Goal: Check status: Check status

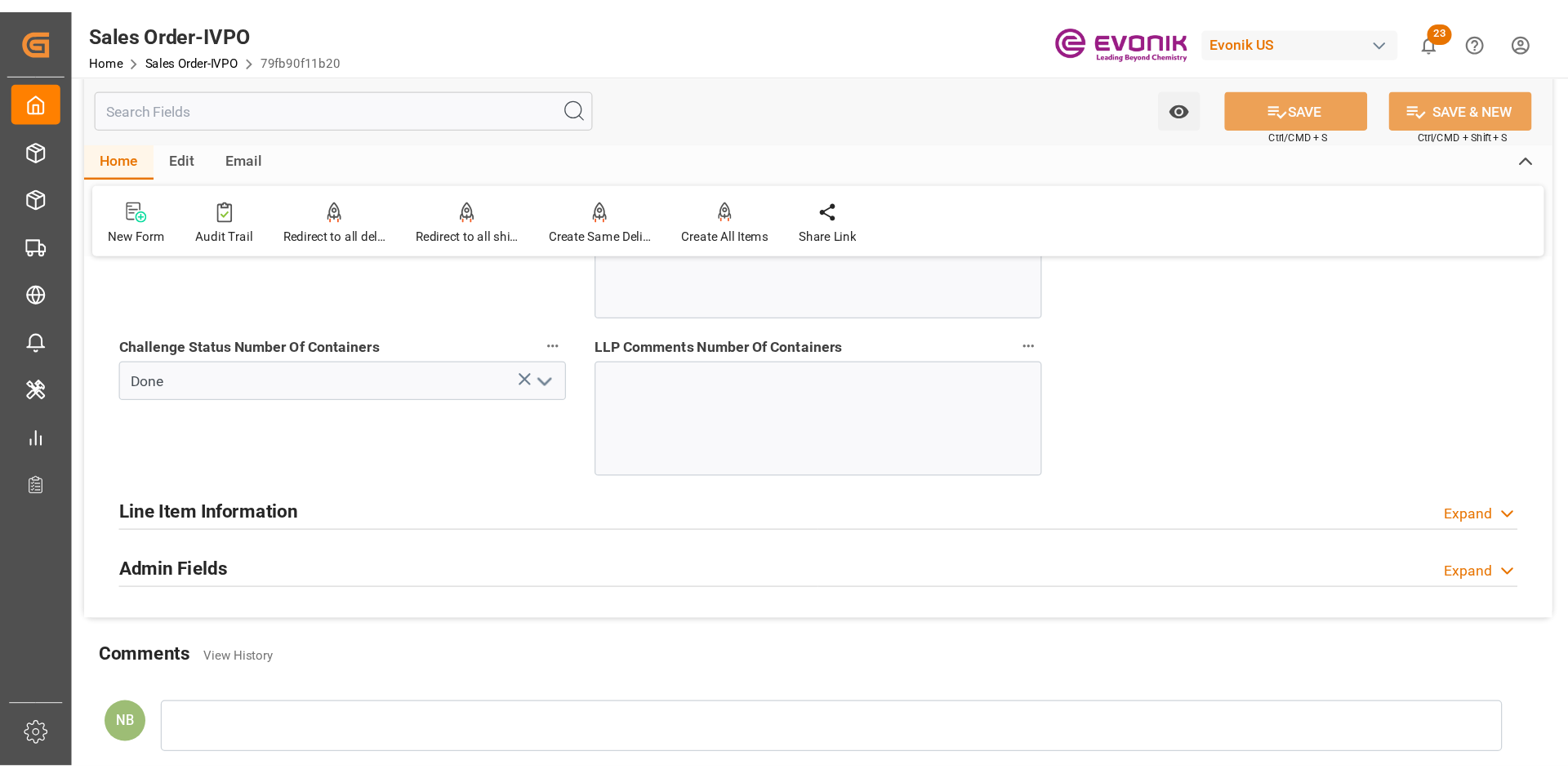
scroll to position [3460, 0]
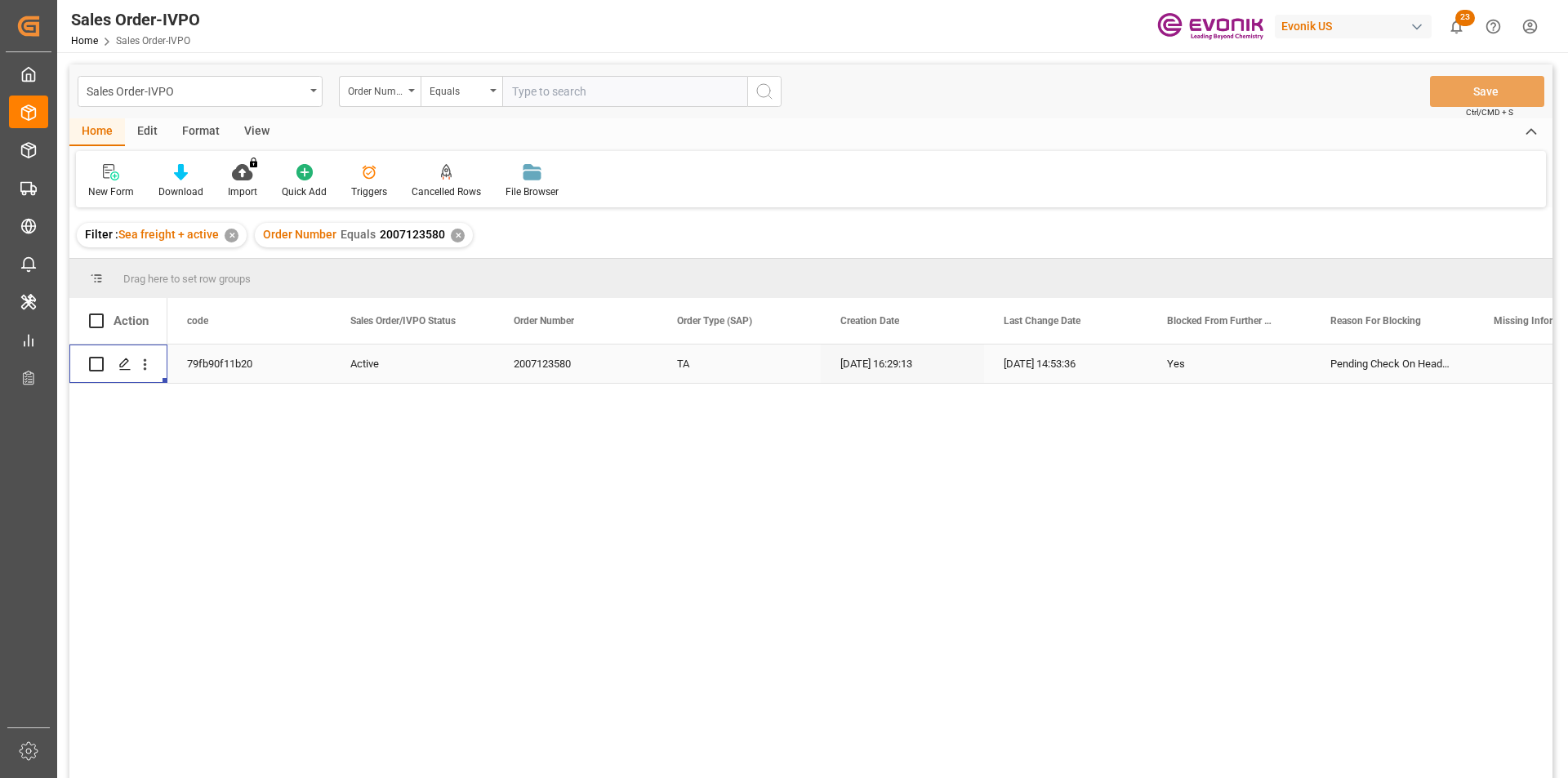
click at [451, 235] on div "✕" at bounding box center [458, 236] width 14 height 14
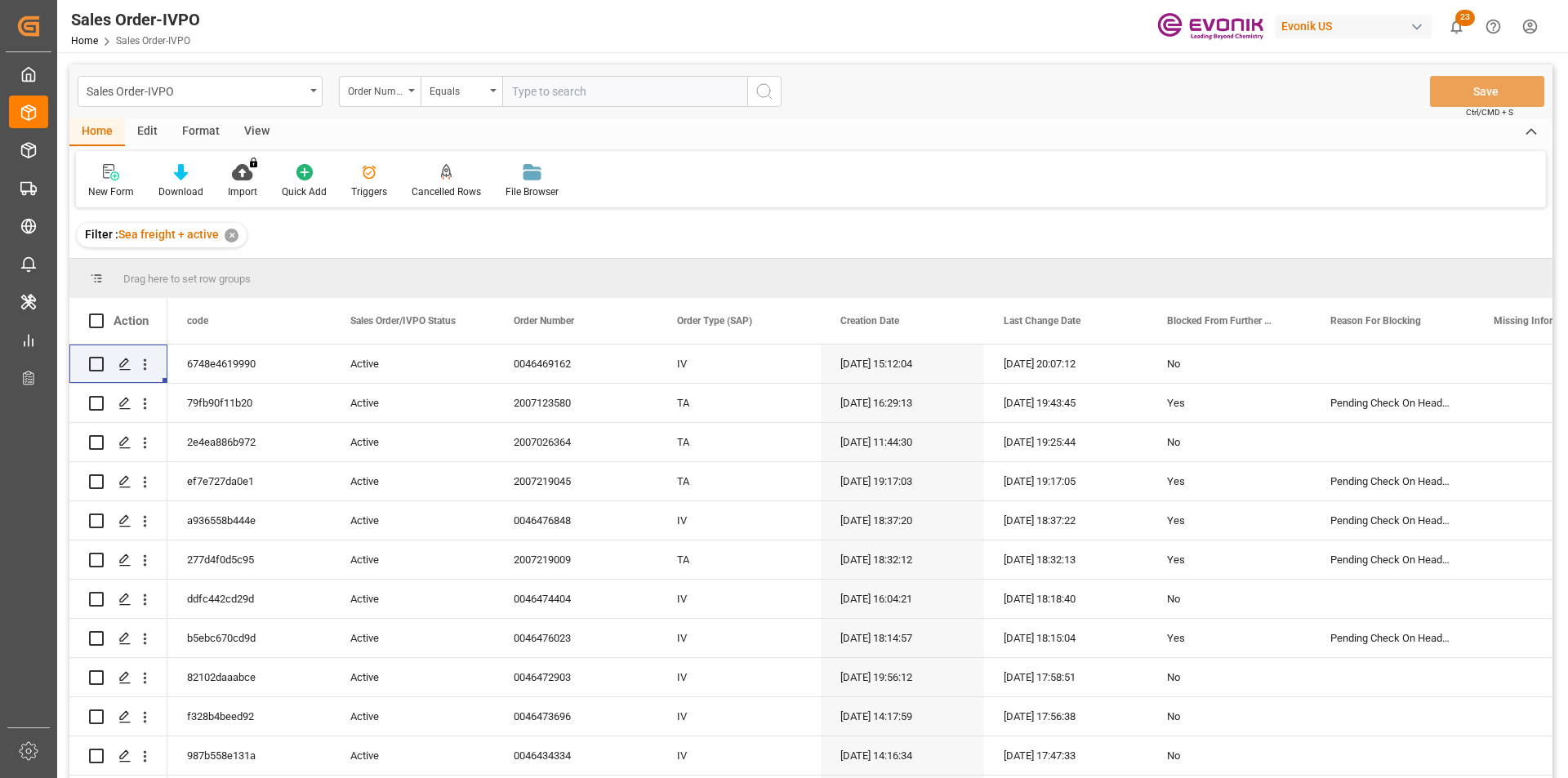
click at [634, 92] on input "text" at bounding box center [624, 91] width 245 height 31
paste input "0046473696"
type input "0046473696"
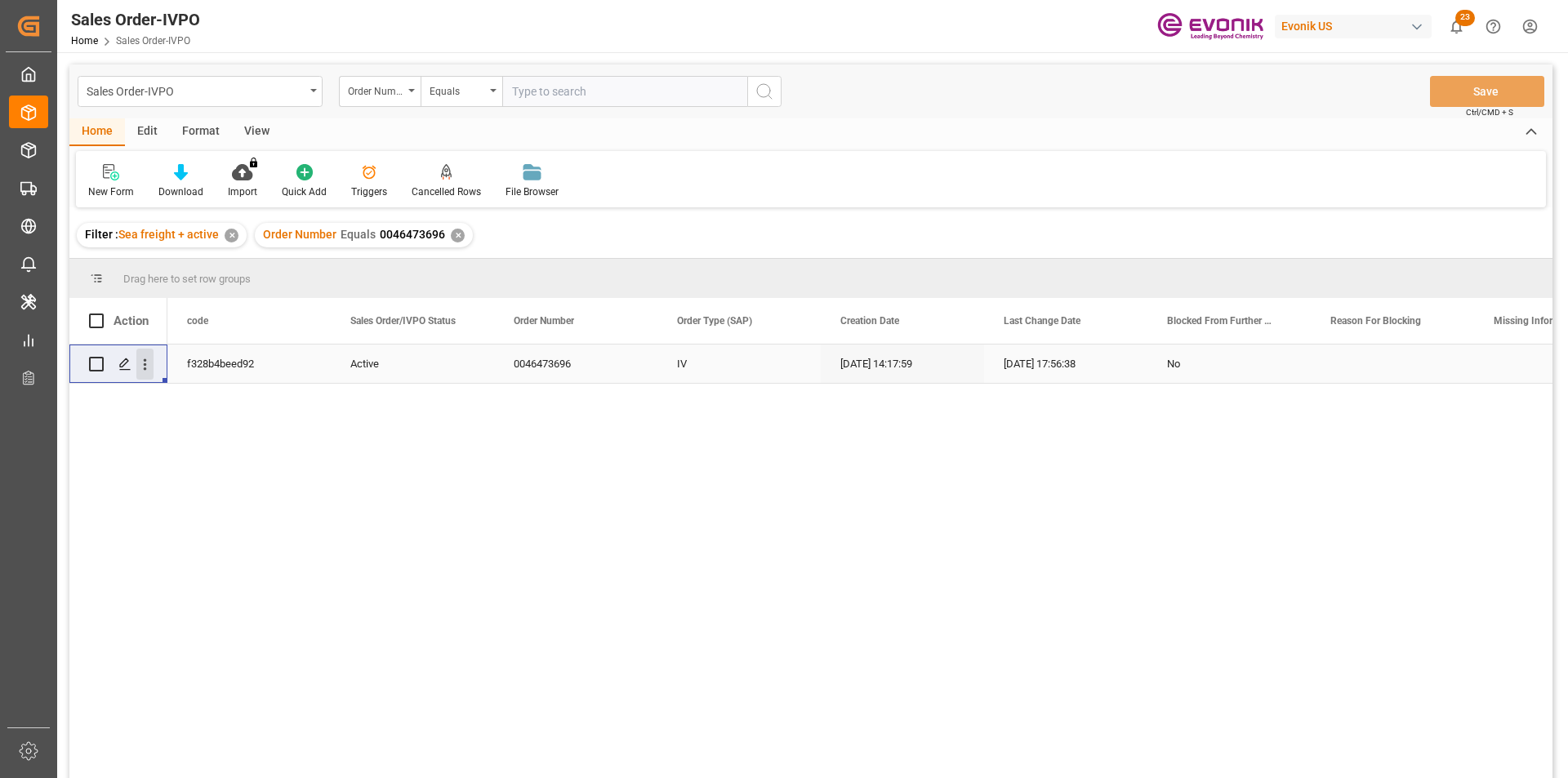
click at [151, 365] on icon "open menu" at bounding box center [145, 365] width 17 height 17
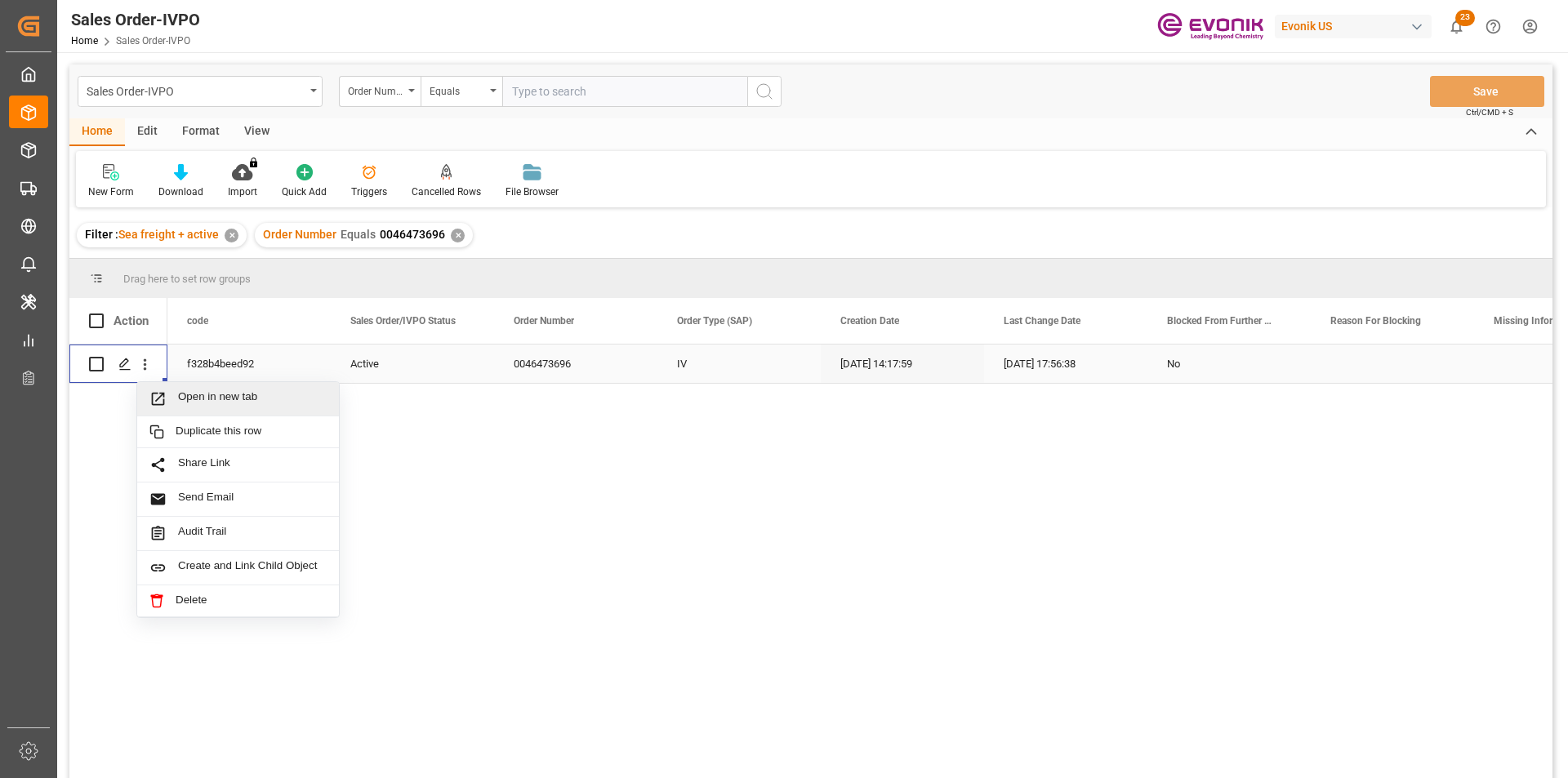
click at [235, 397] on span "Open in new tab" at bounding box center [251, 399] width 148 height 17
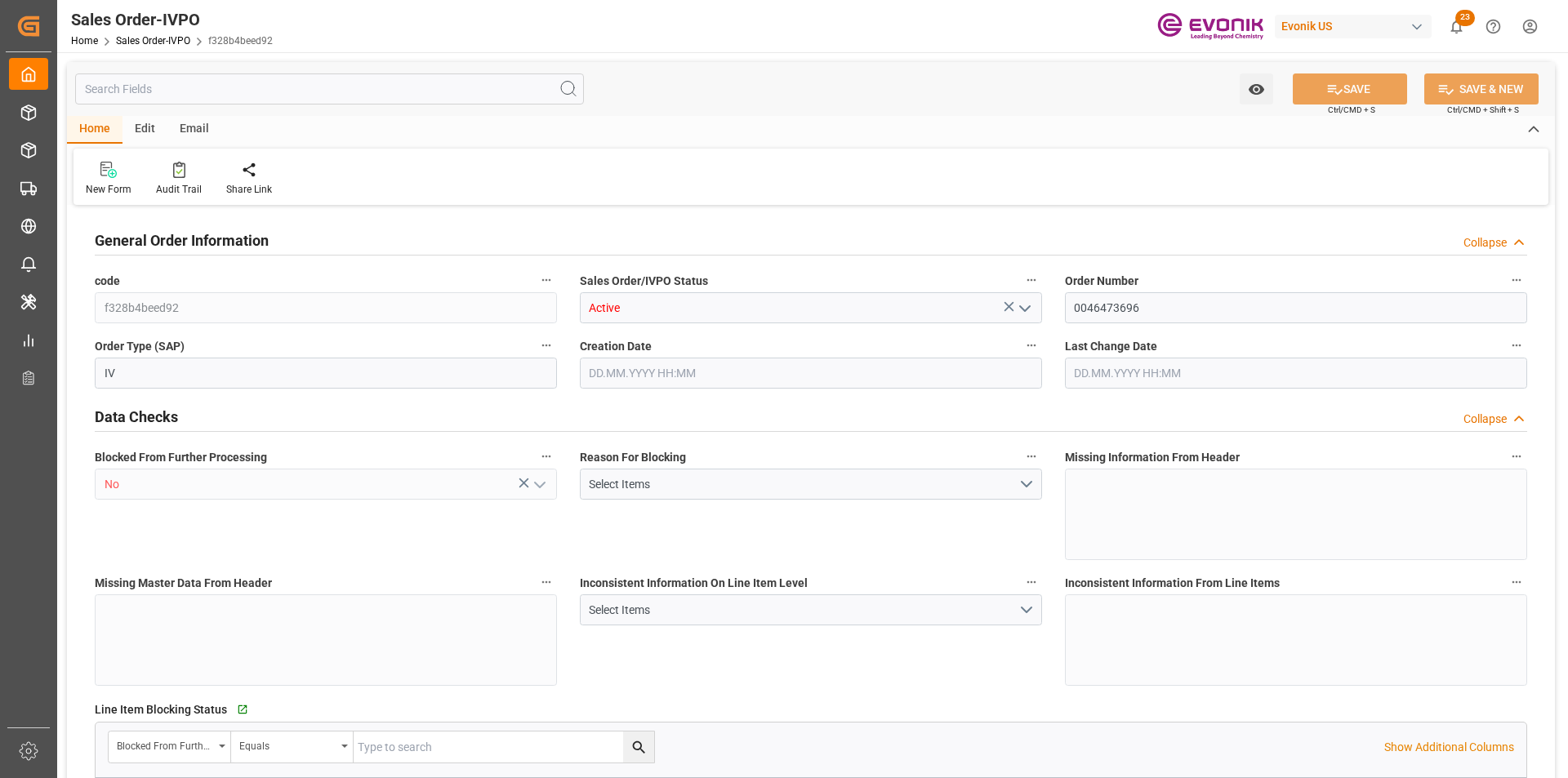
type input "BRSSZ"
type input "livia.leone@evonik.comTelephone No: 55 19 3475-3130"
type input "0"
type input "1"
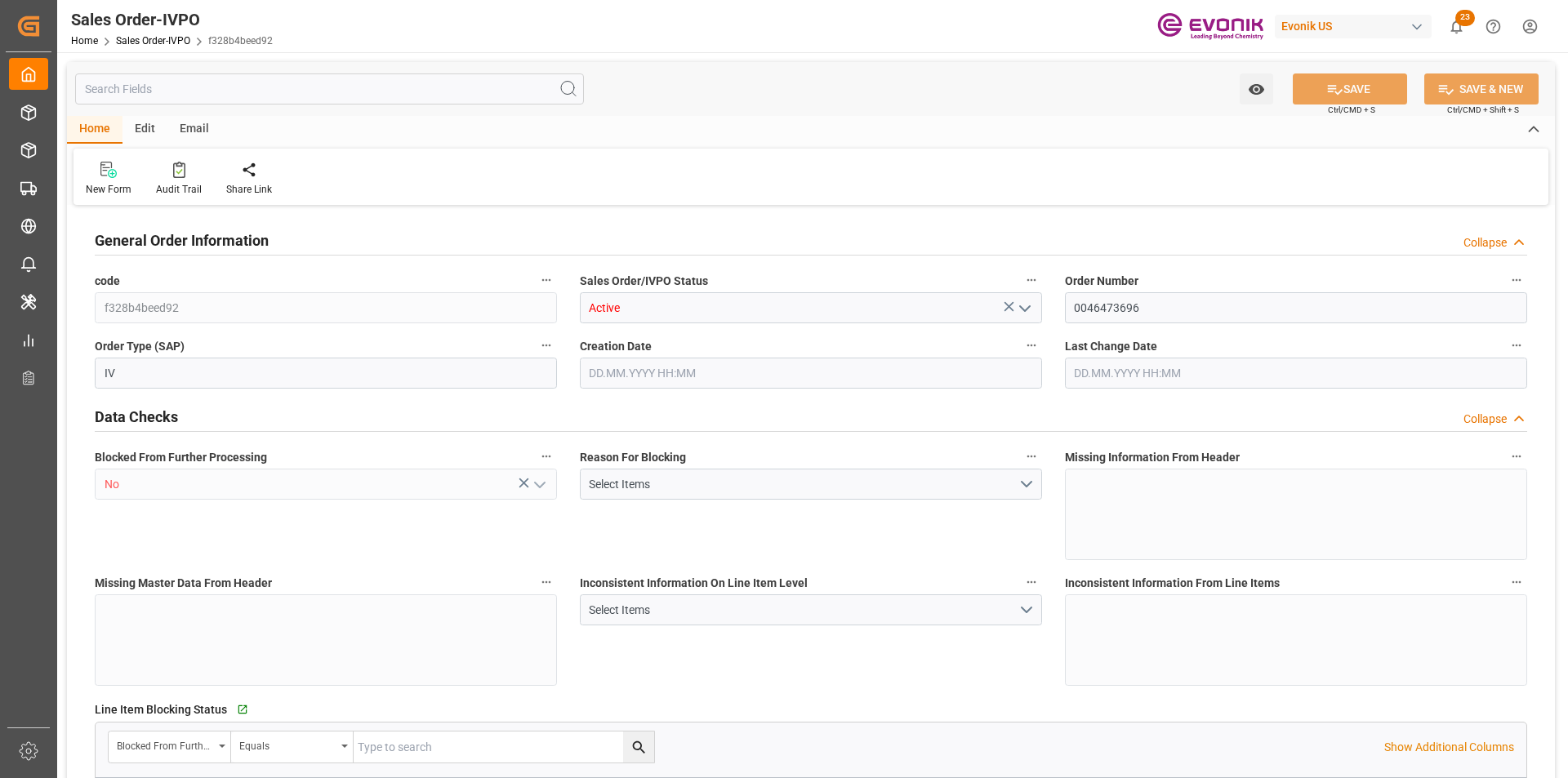
type input "1"
type input "9060.576"
type input "11.4711"
type input "17000"
type input "30"
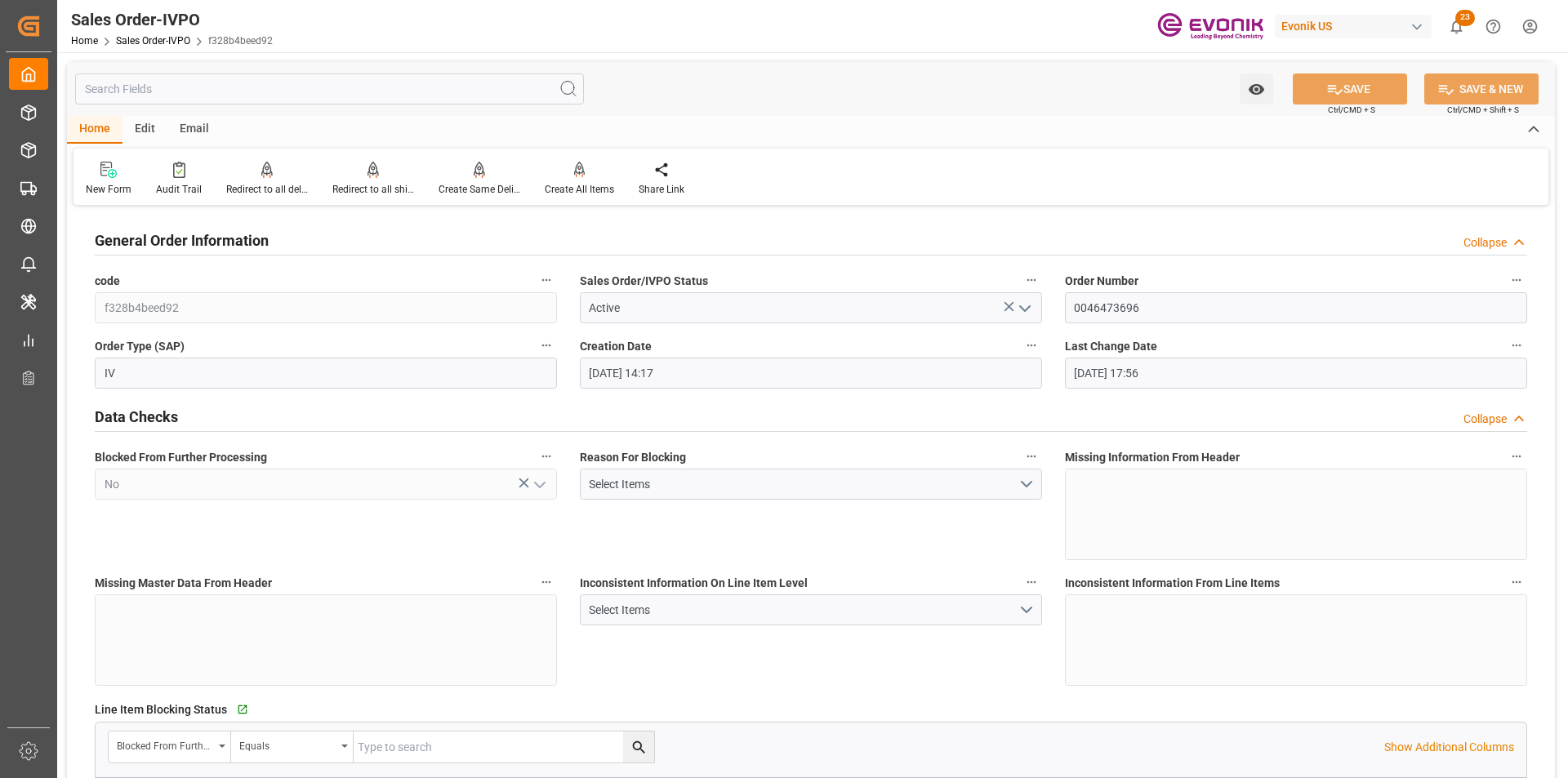
type input "[DATE] 14:17"
type input "[DATE] 17:56"
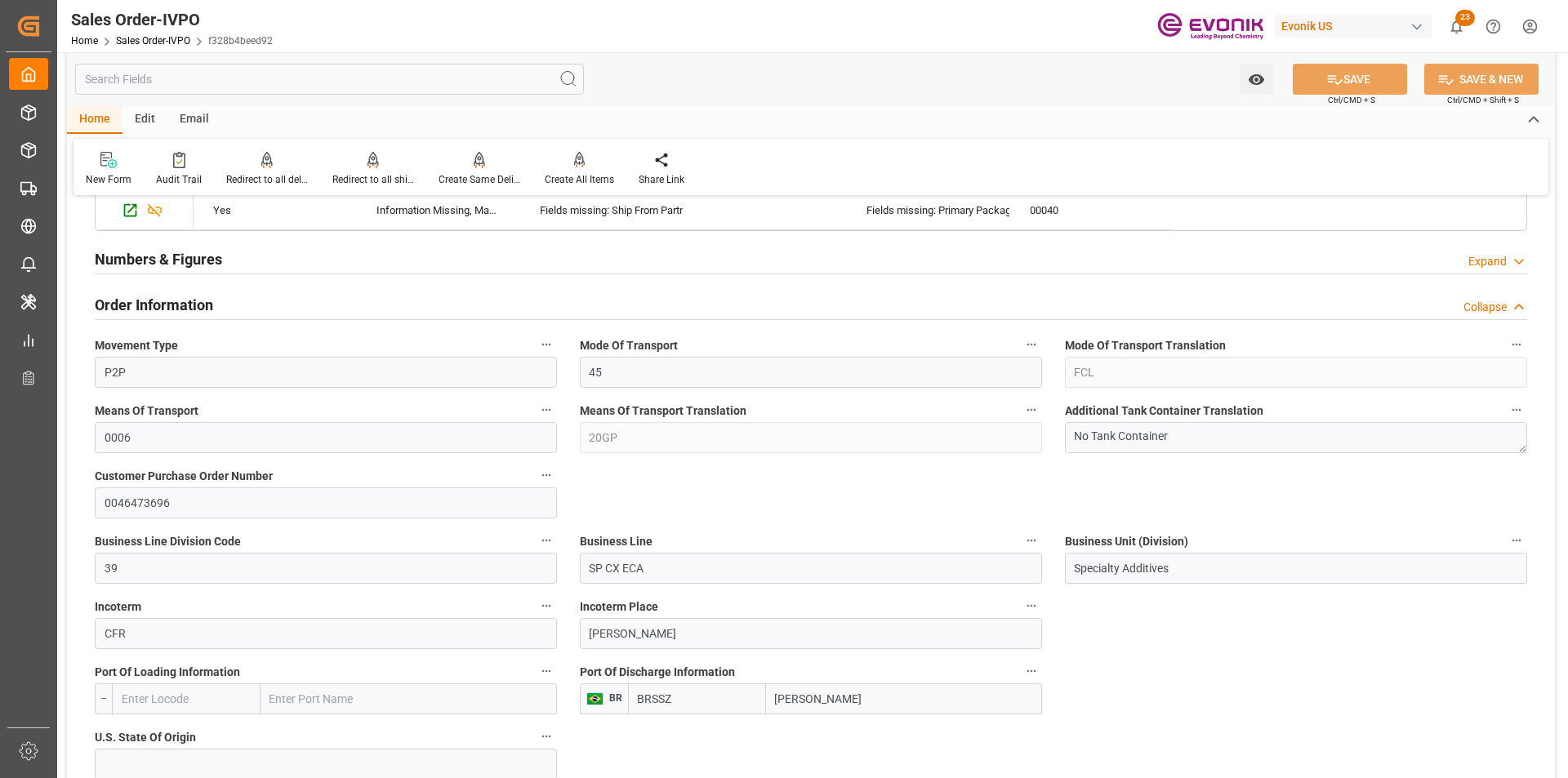
scroll to position [490, 0]
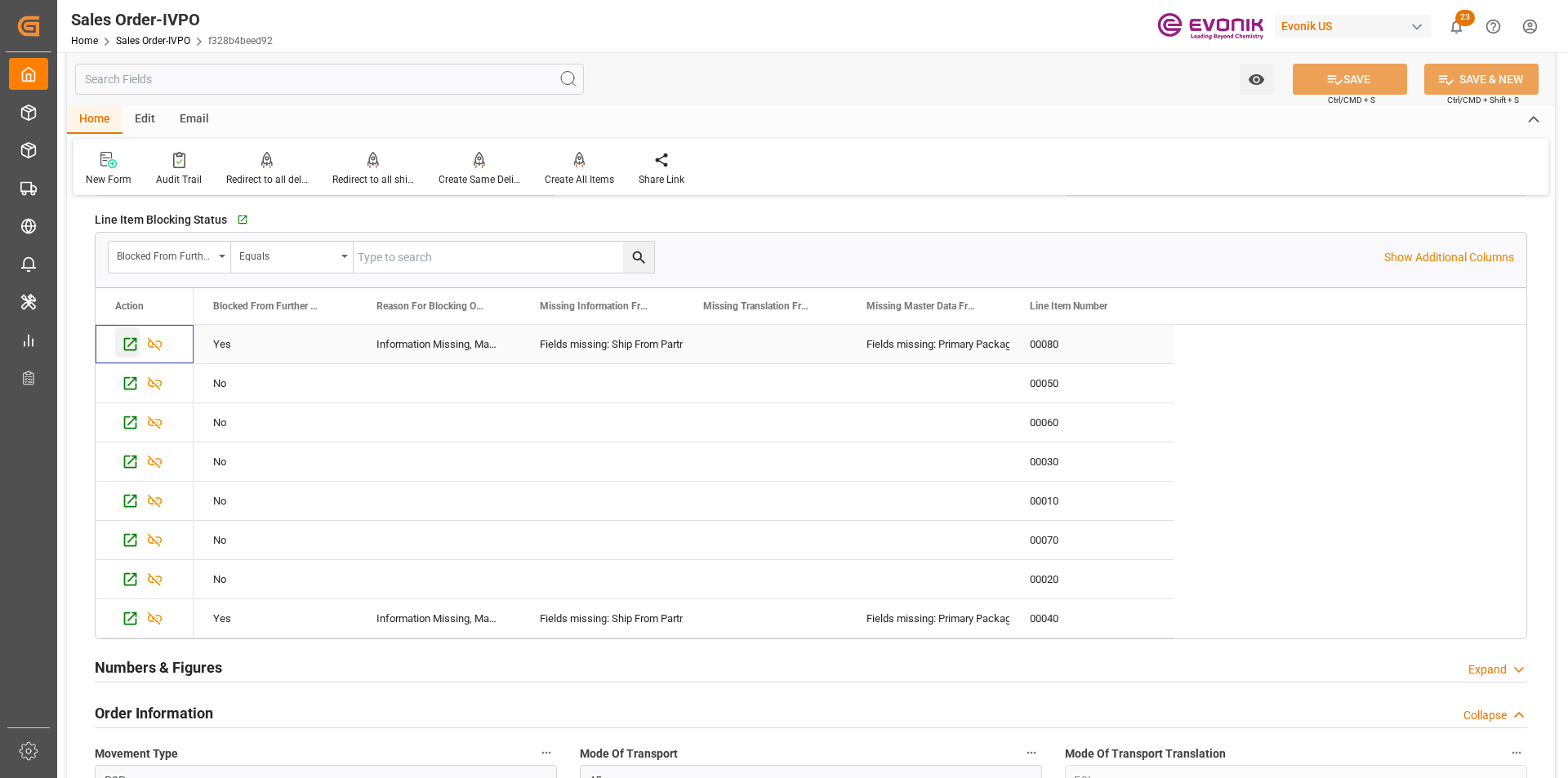
click at [127, 342] on icon "Press SPACE to select this row." at bounding box center [130, 344] width 17 height 17
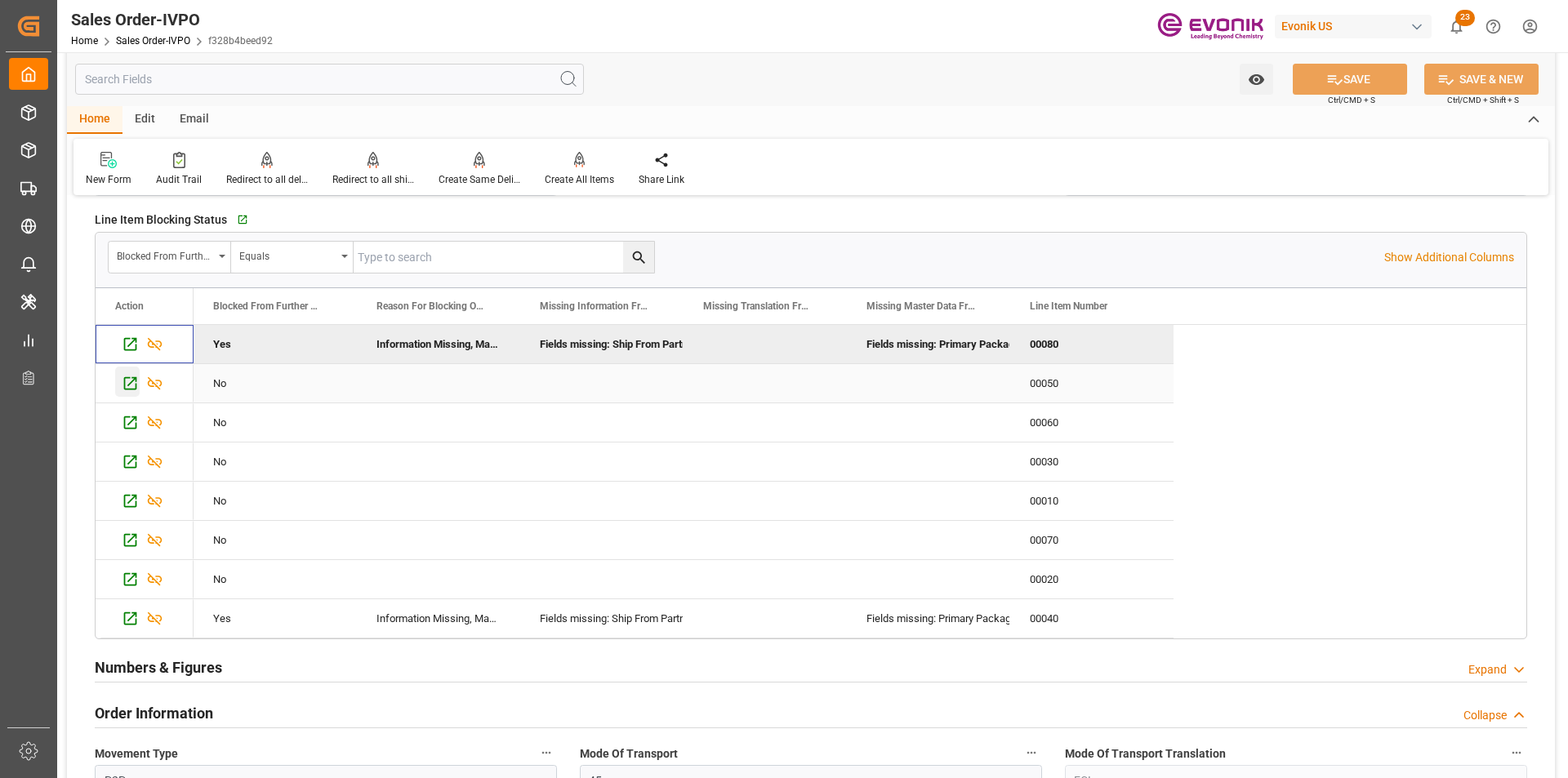
click at [128, 383] on icon "Press SPACE to select this row." at bounding box center [130, 383] width 17 height 17
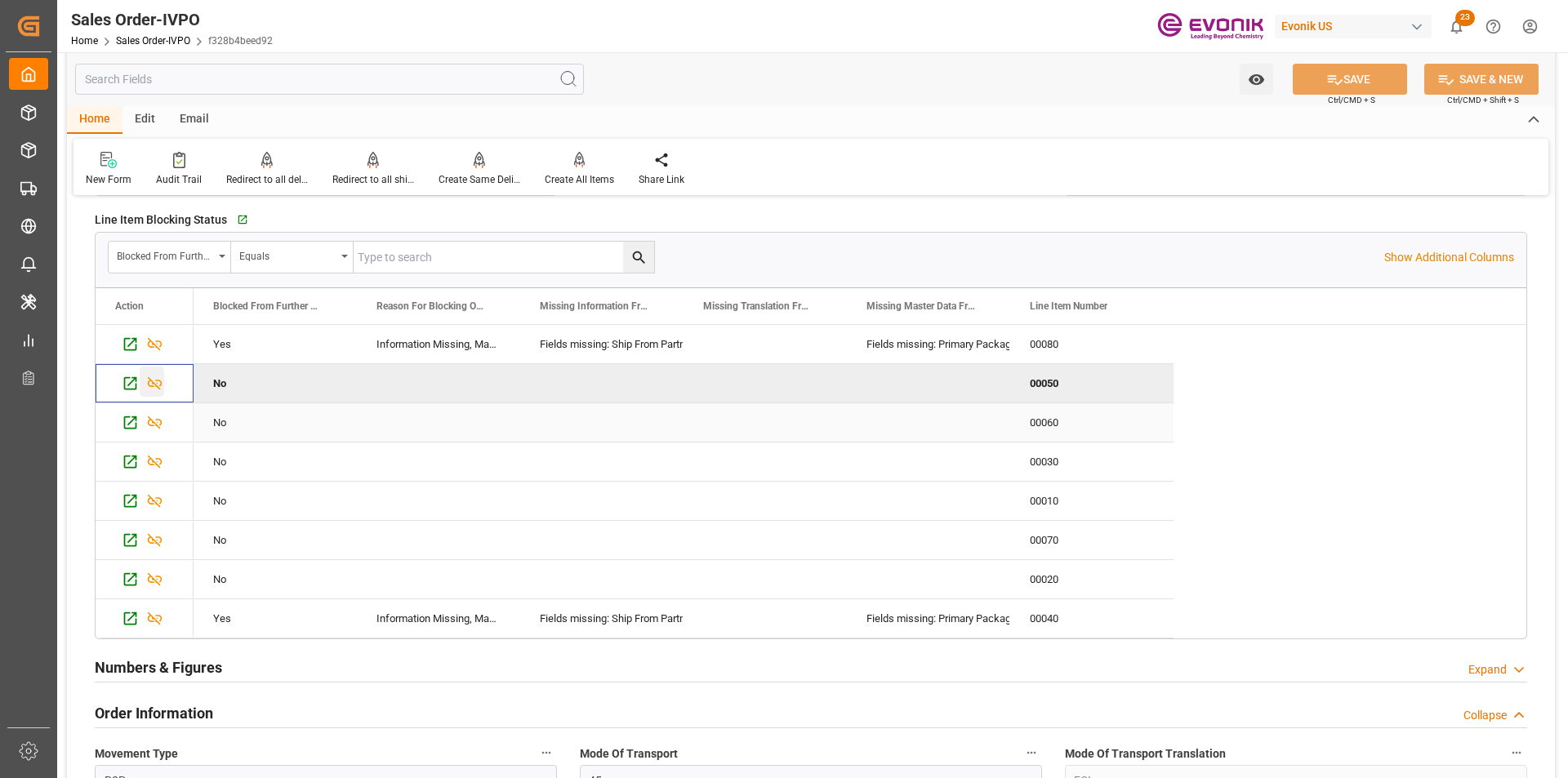
click at [128, 415] on icon "Press SPACE to select this row." at bounding box center [130, 423] width 17 height 17
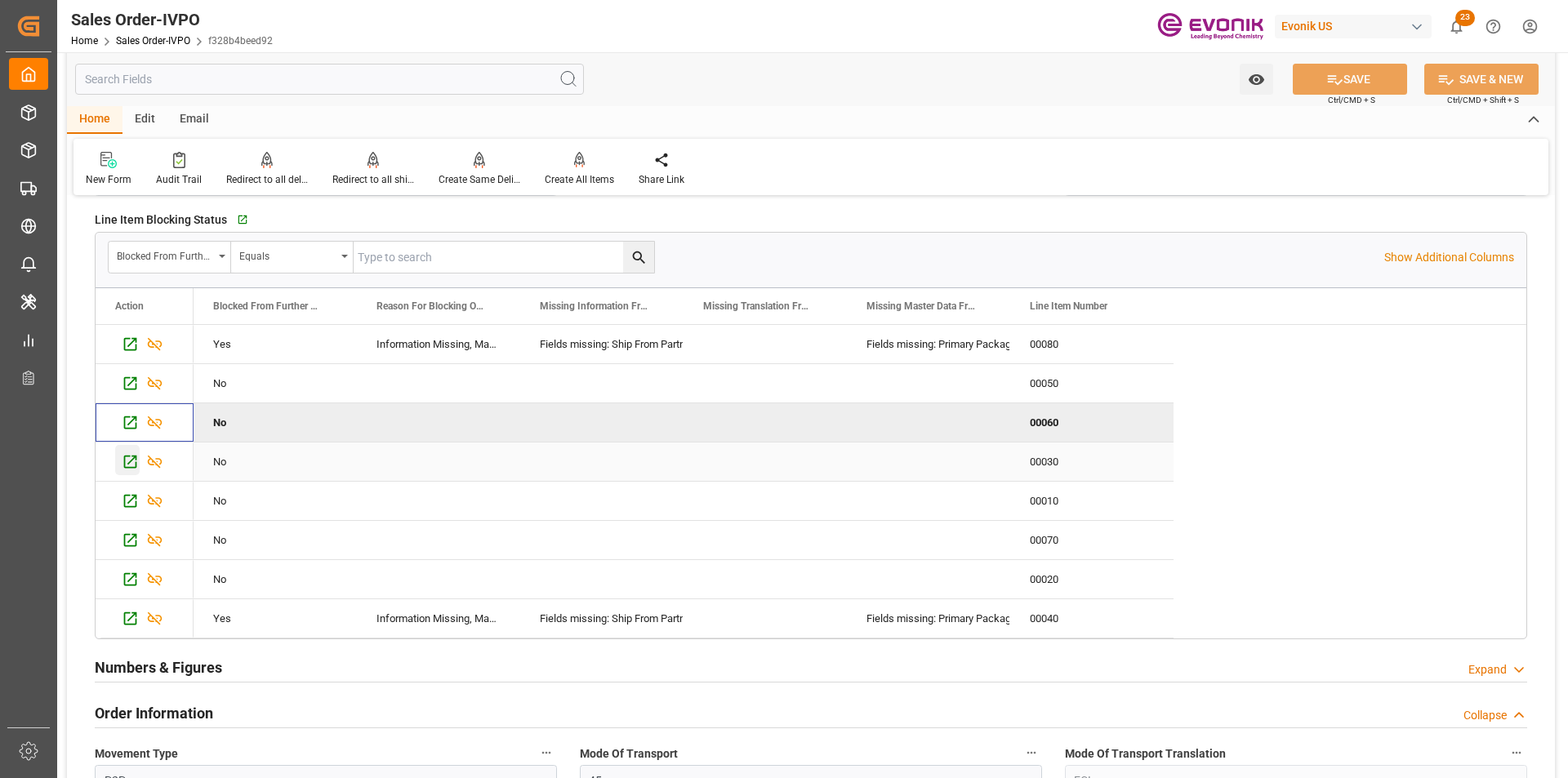
click at [127, 459] on icon "Press SPACE to select this row." at bounding box center [130, 462] width 17 height 17
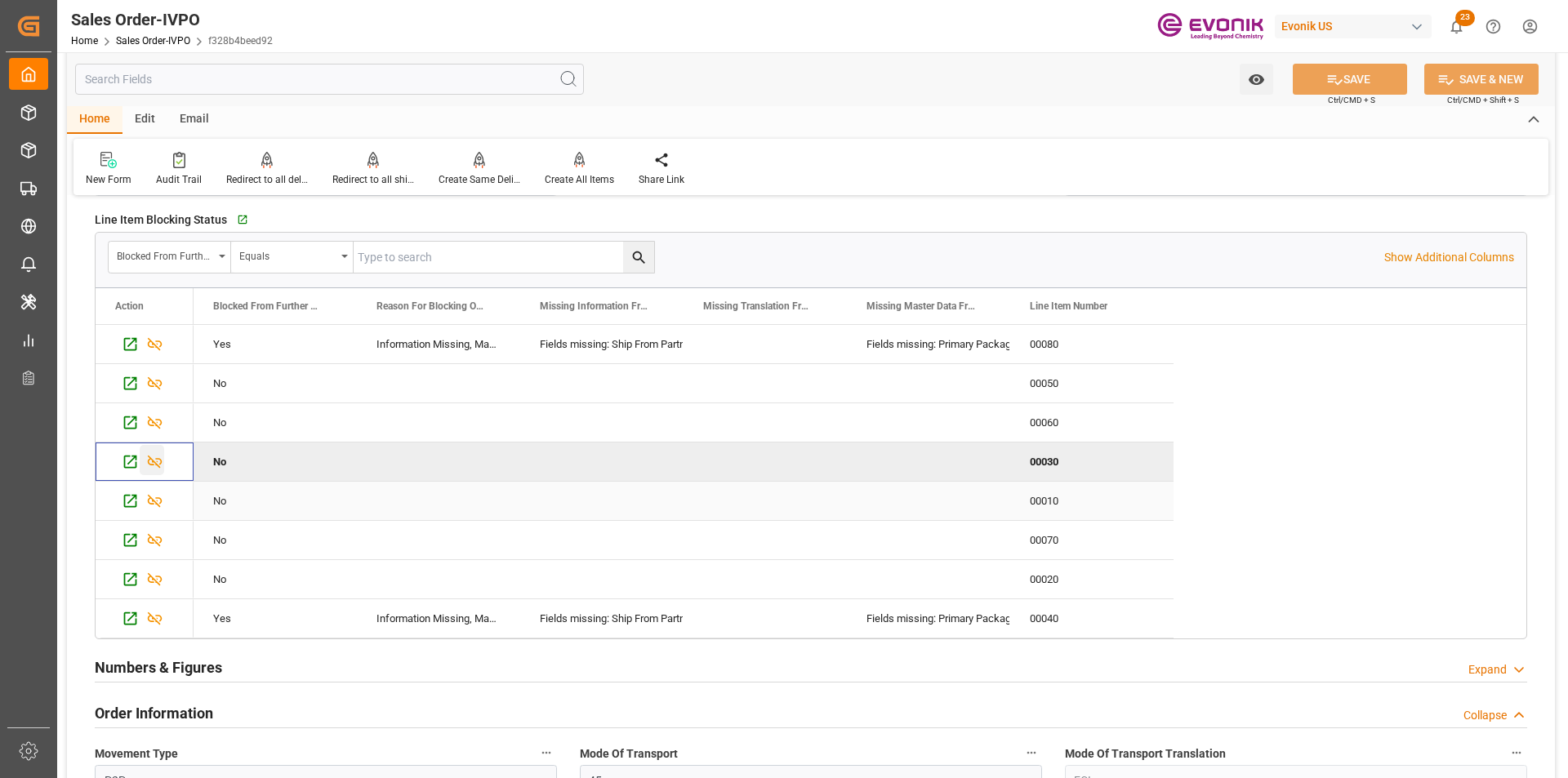
click at [126, 498] on icon "Press SPACE to select this row." at bounding box center [130, 501] width 17 height 17
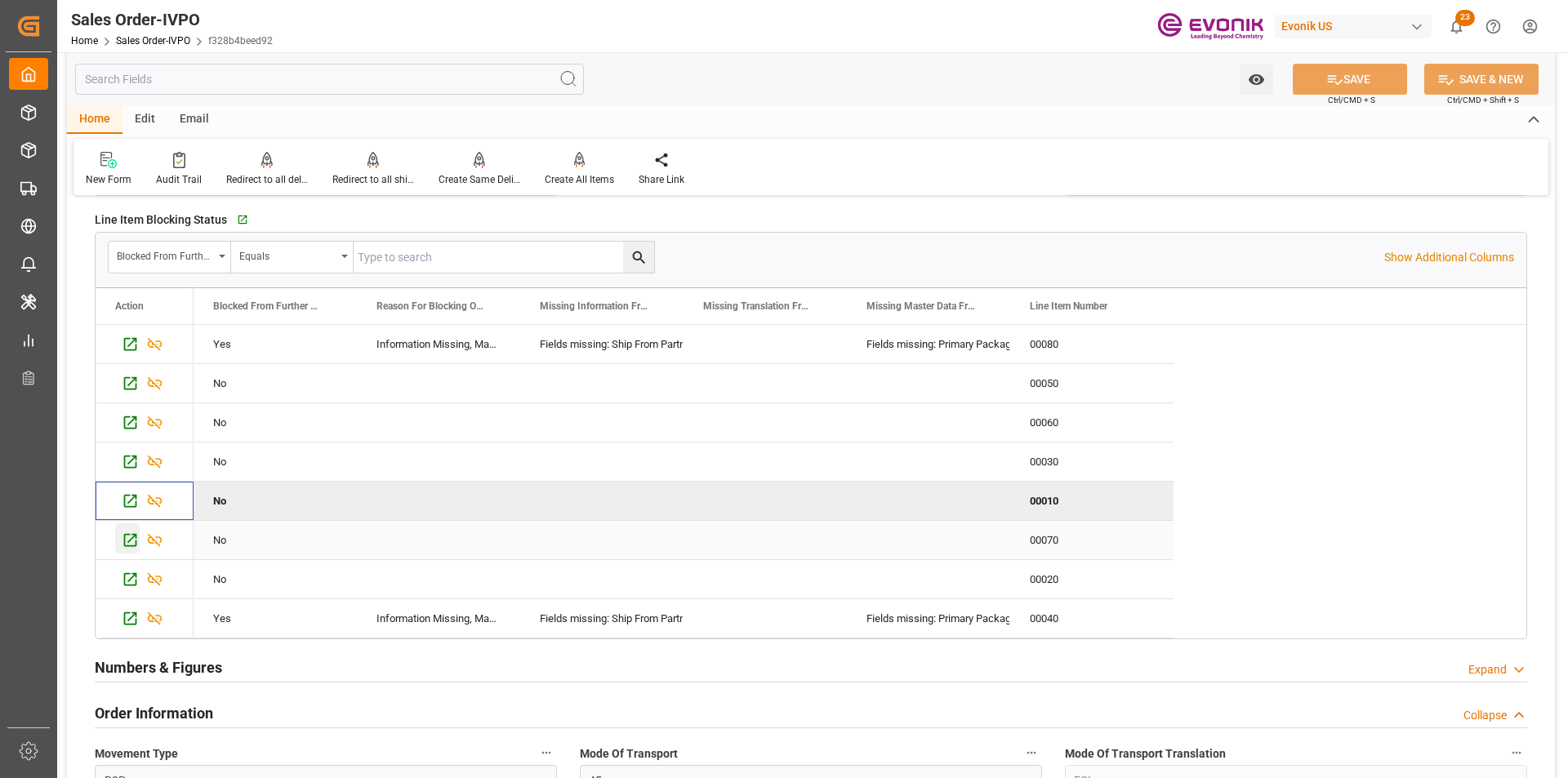
click at [133, 542] on icon "Press SPACE to select this row." at bounding box center [130, 540] width 17 height 17
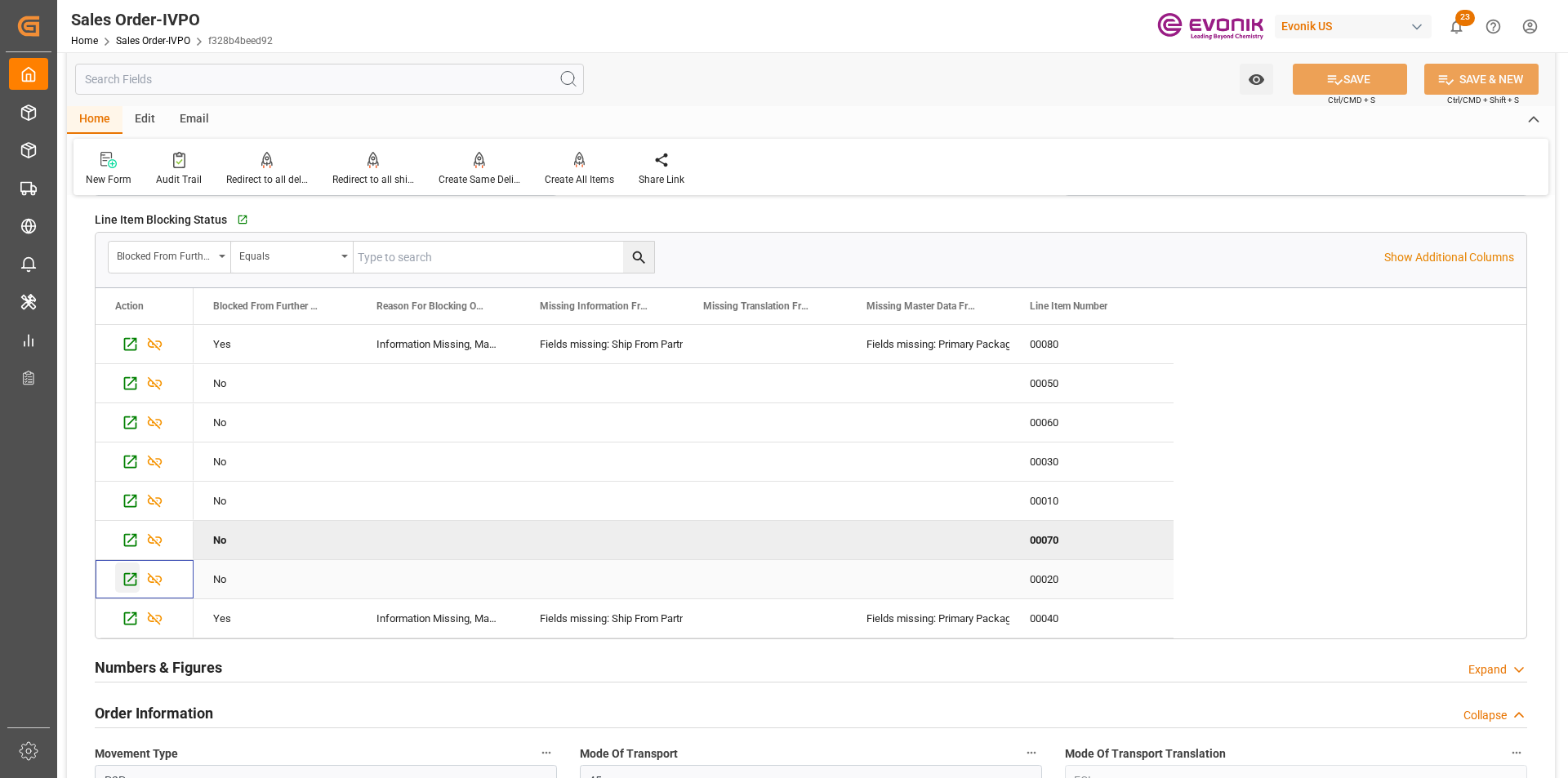
click at [132, 579] on icon "Press SPACE to select this row." at bounding box center [131, 580] width 13 height 13
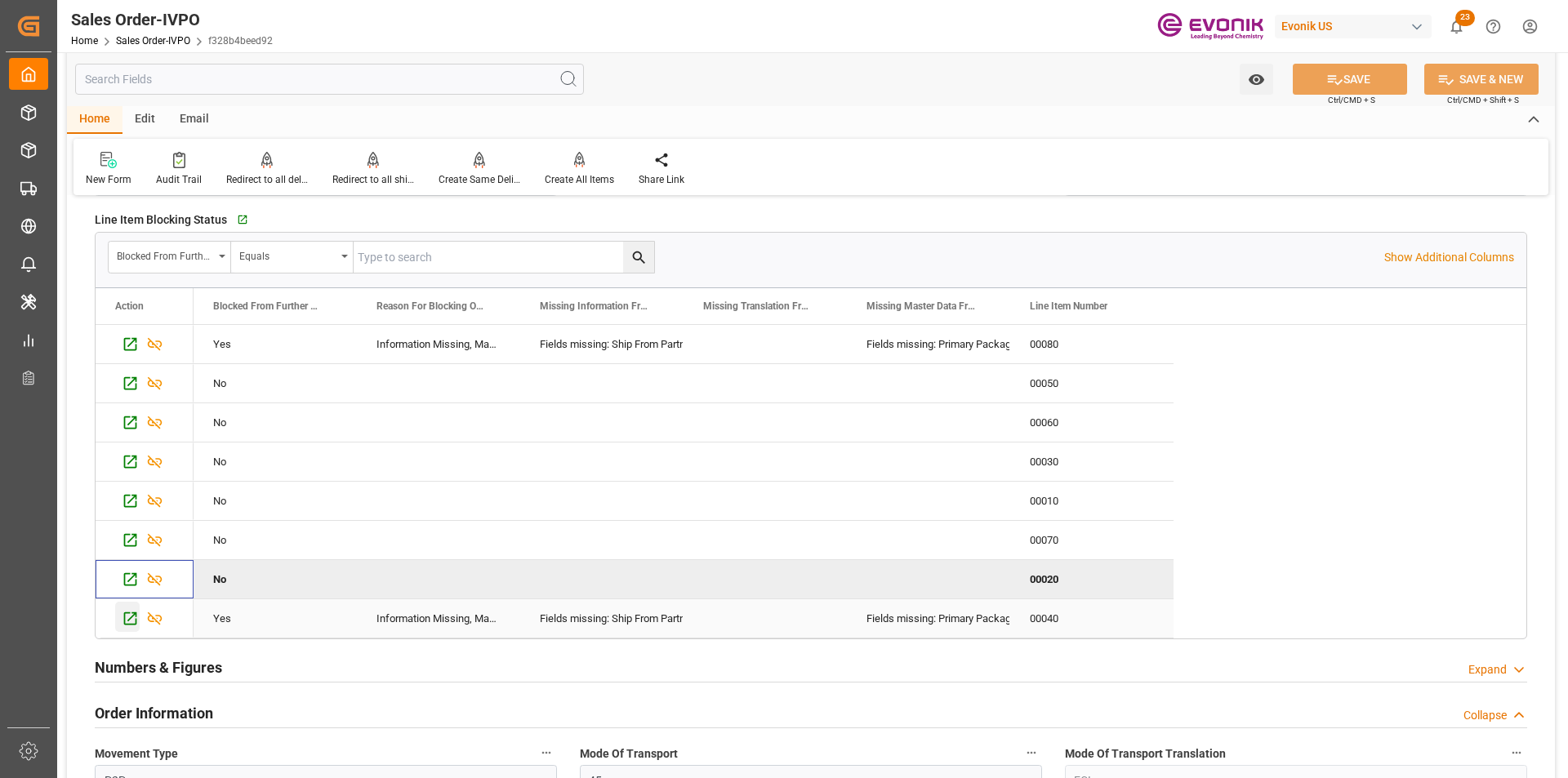
click at [127, 617] on icon "Press SPACE to select this row." at bounding box center [130, 619] width 17 height 17
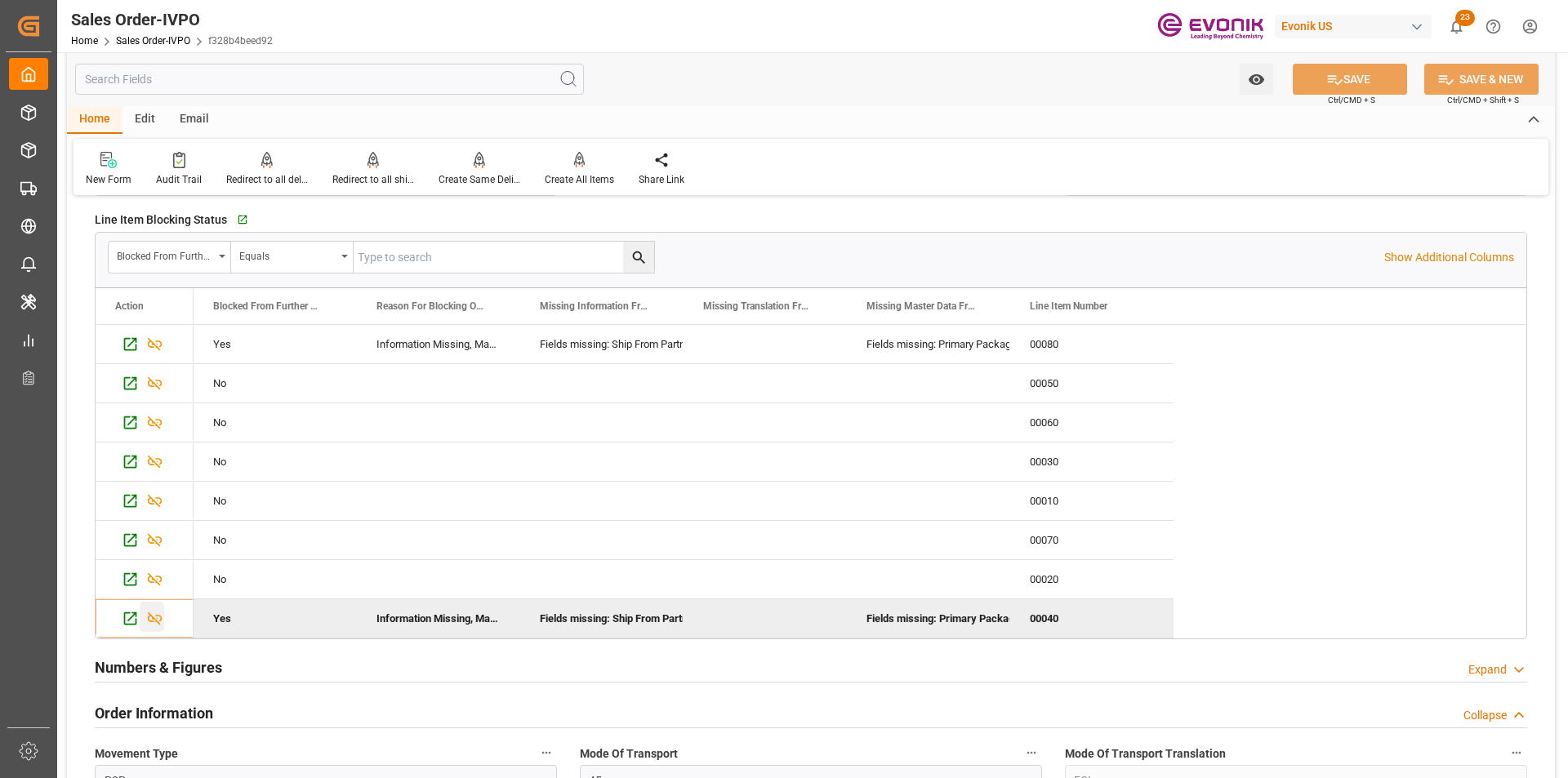
type input "livia.leone@evonik.comTelephone No: 55 19 3475-3130"
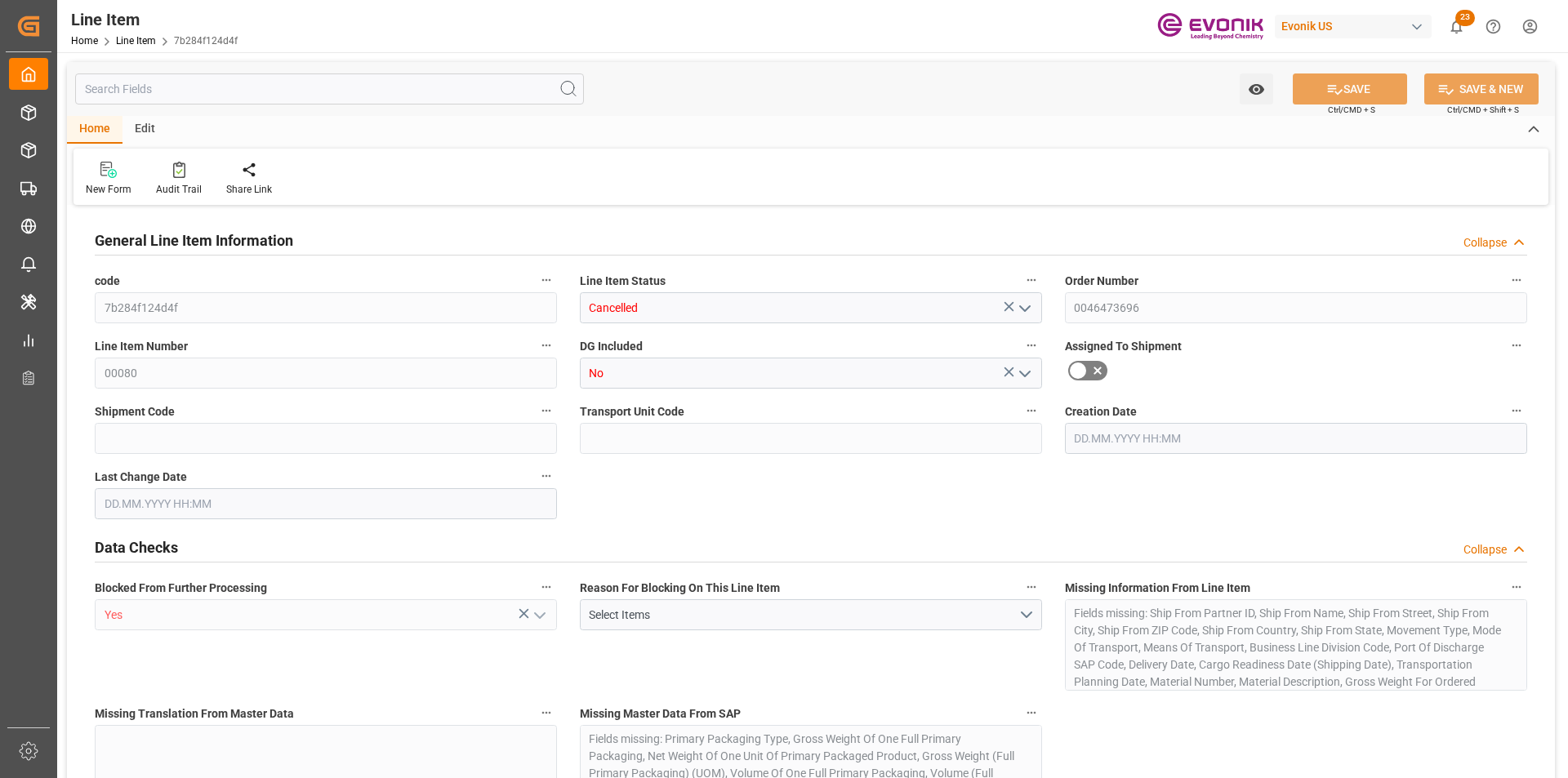
type input "0"
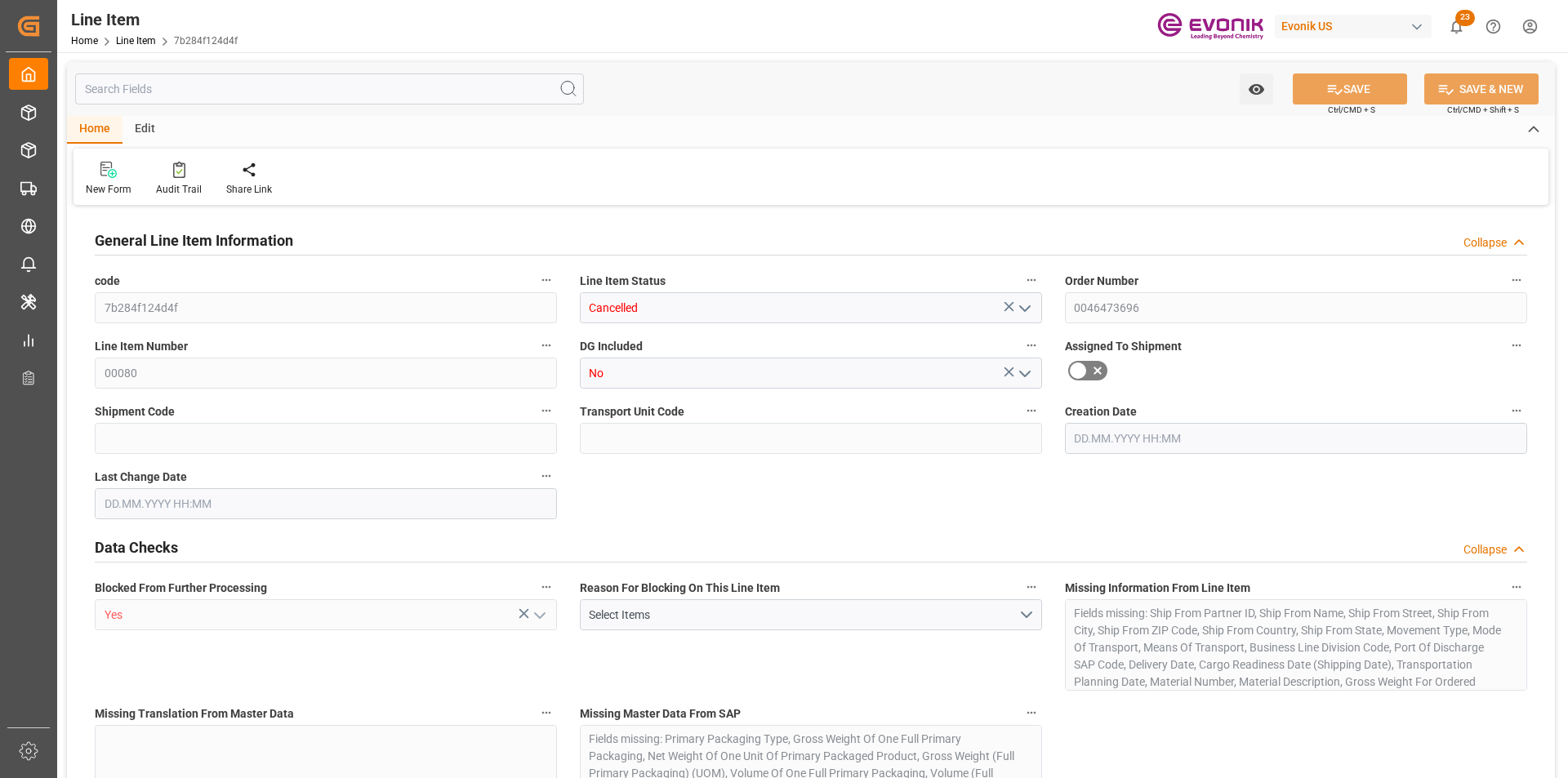
type input "0"
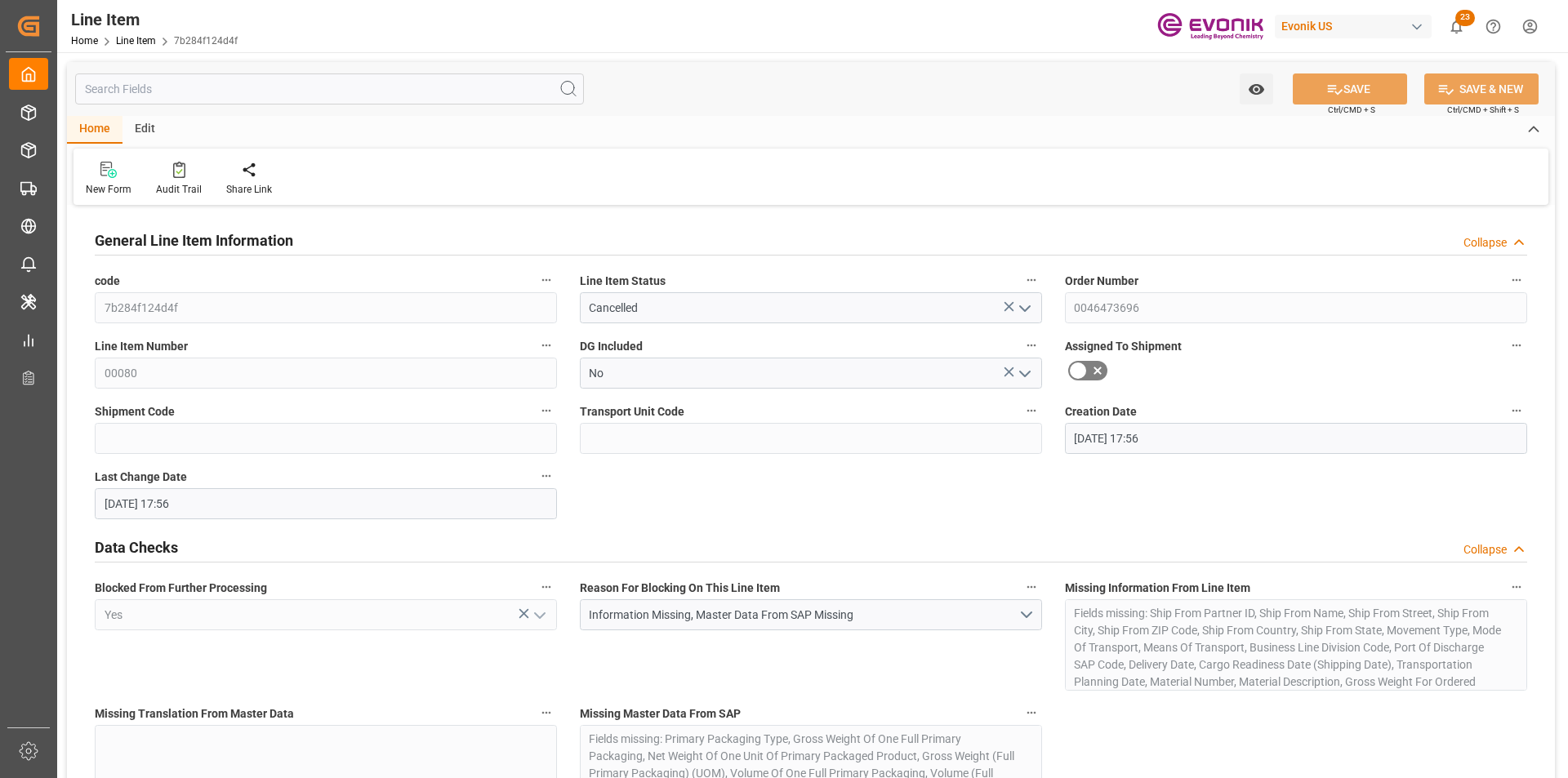
type input "[DATE] 17:56"
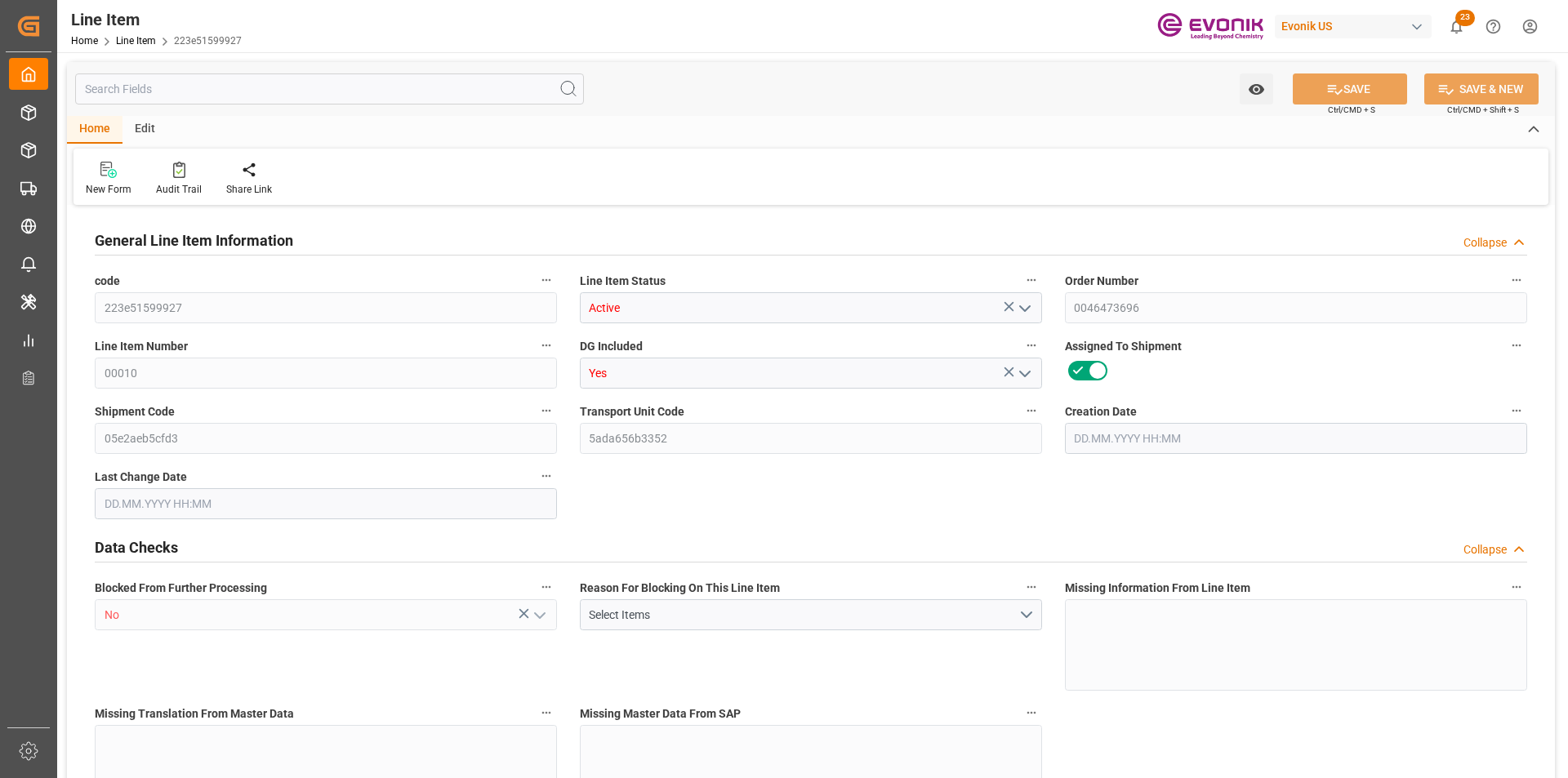
type input "223e51599927"
type input "Active"
type input "0046473696"
type input "00010"
type input "Yes"
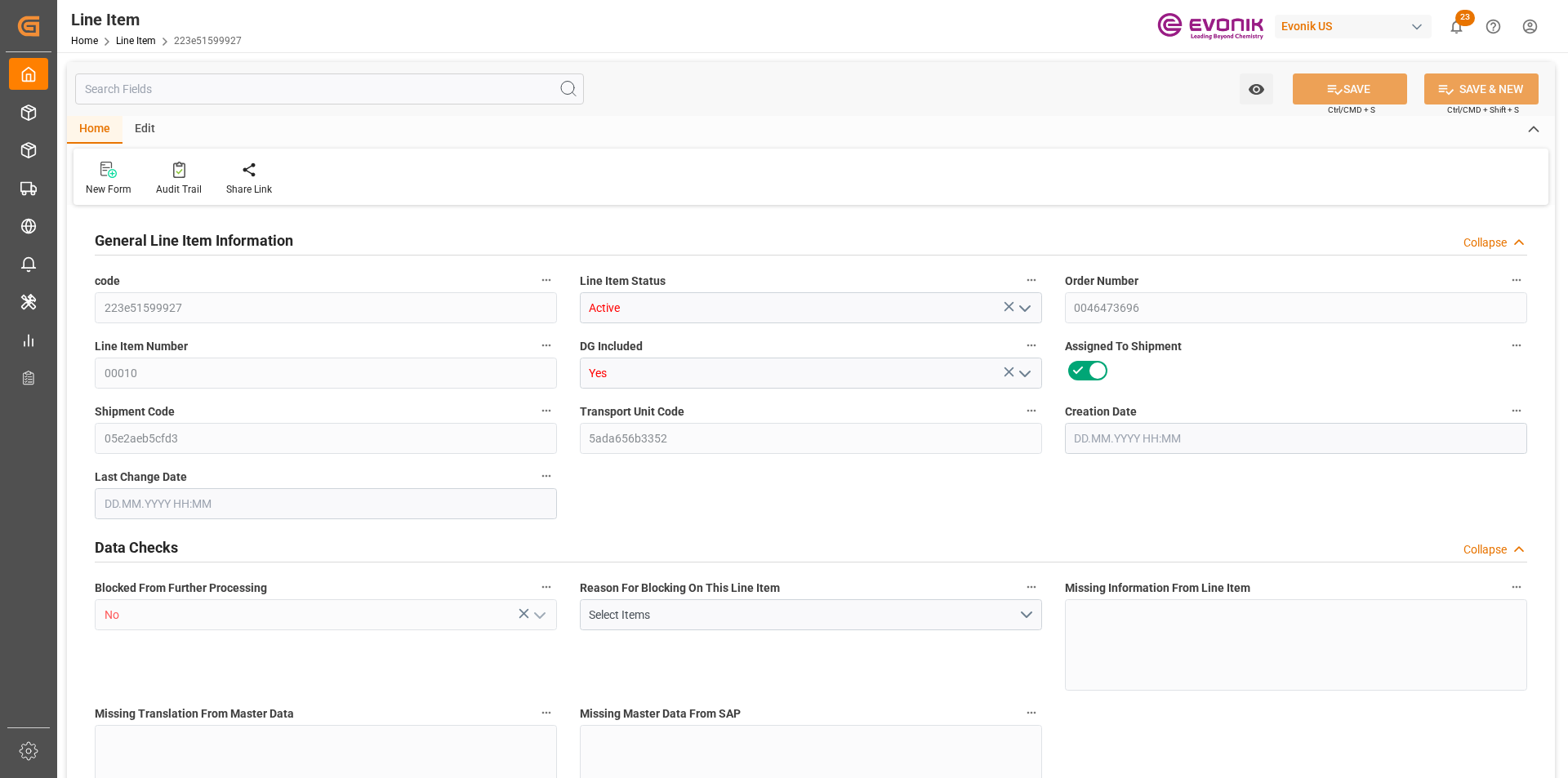
type input "05e2aeb5cfd3"
type input "5ada656b3352"
type input "No"
type input "DR"
type input "No"
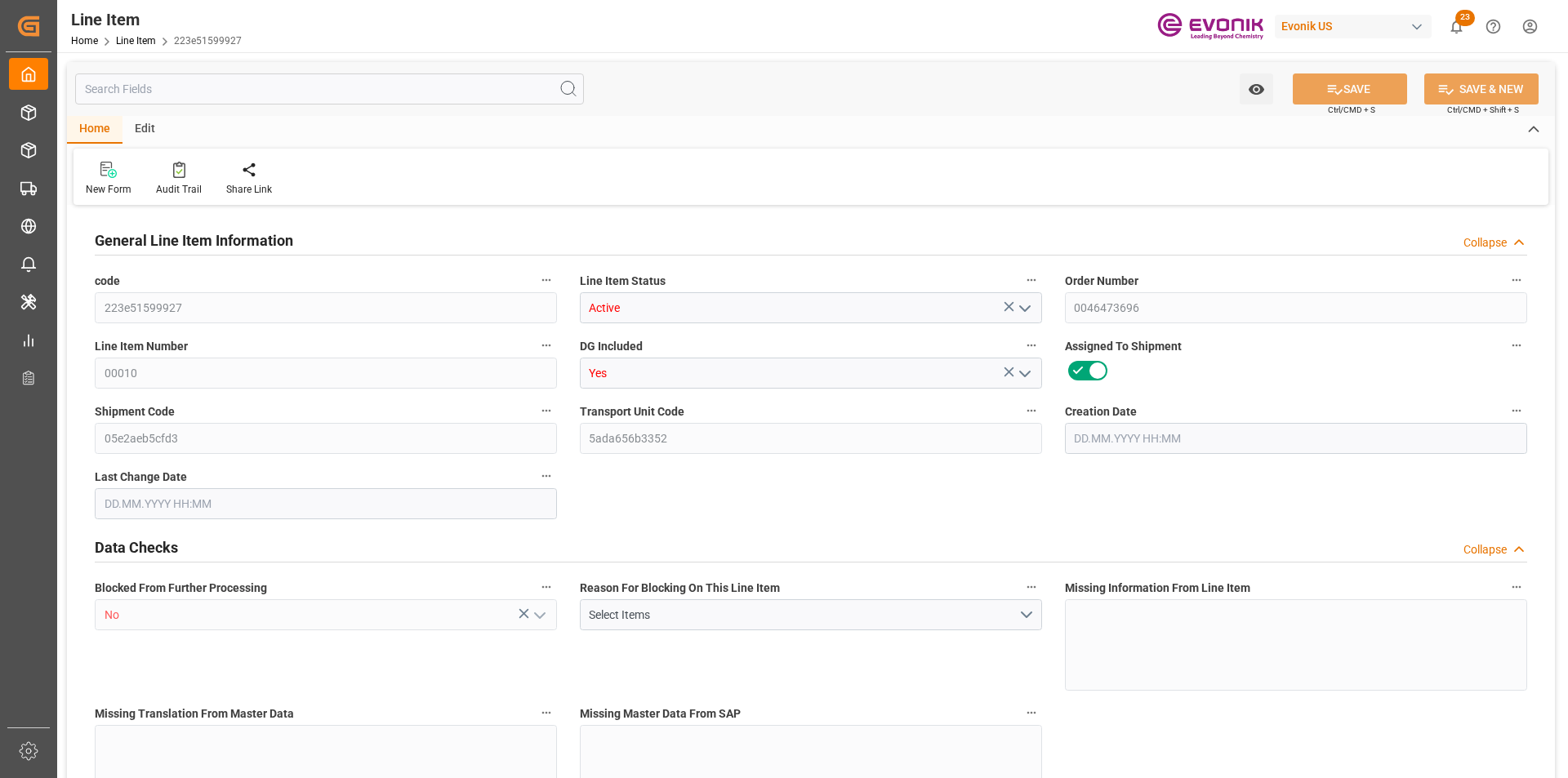
type input "99098738"
type textarea "ANCAMINE 2089M DRUM 200KG"
type input "USD"
type input "PACK"
type input "382499"
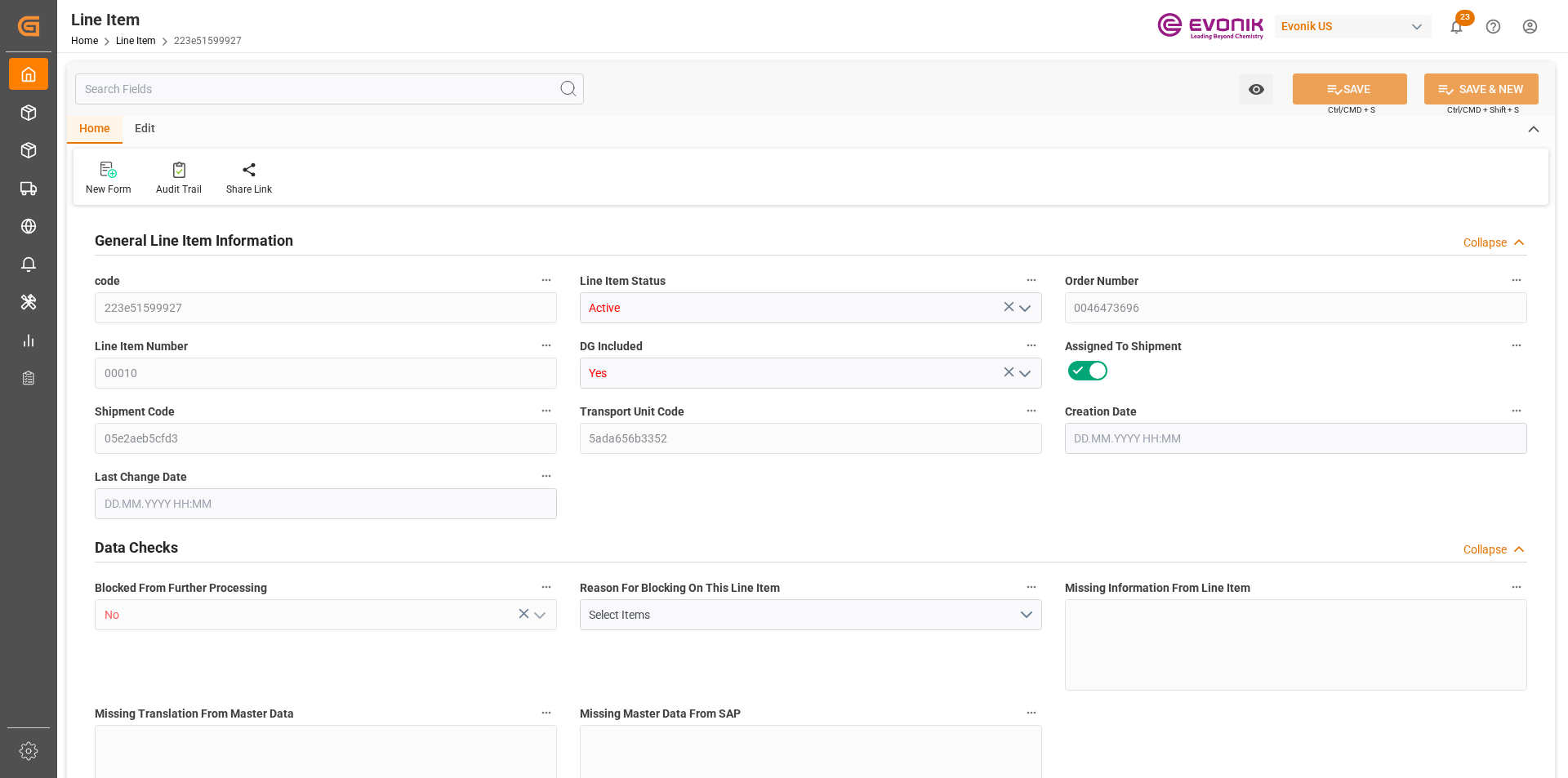
type input "EAR99"
type input "US"
type input "DR"
type input "KGM"
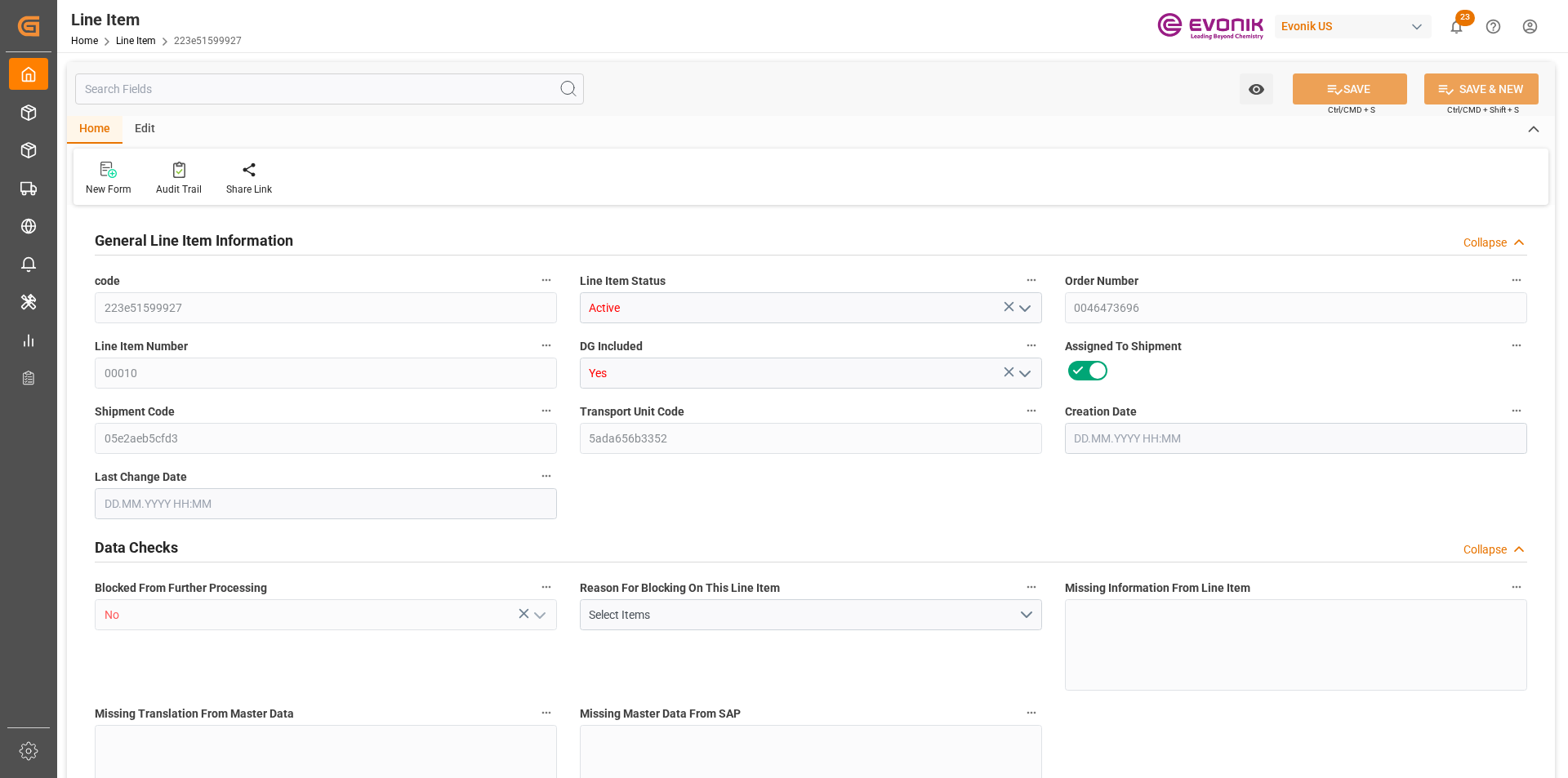
type textarea "KGM"
type input "KGM"
type textarea "KGM"
type input "M3"
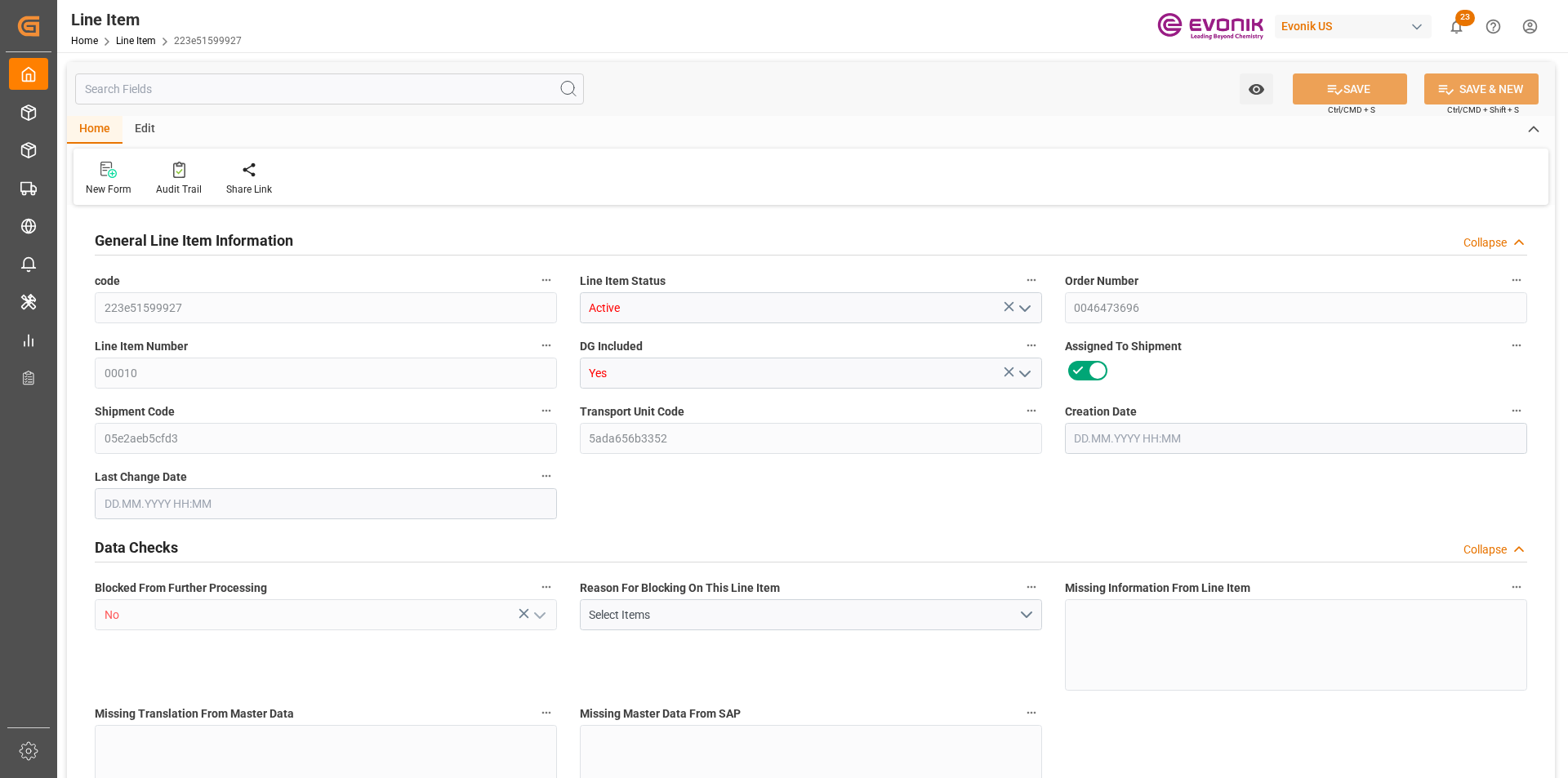
type textarea "DMQ"
type input "M3"
type input "DR"
type input "KGM"
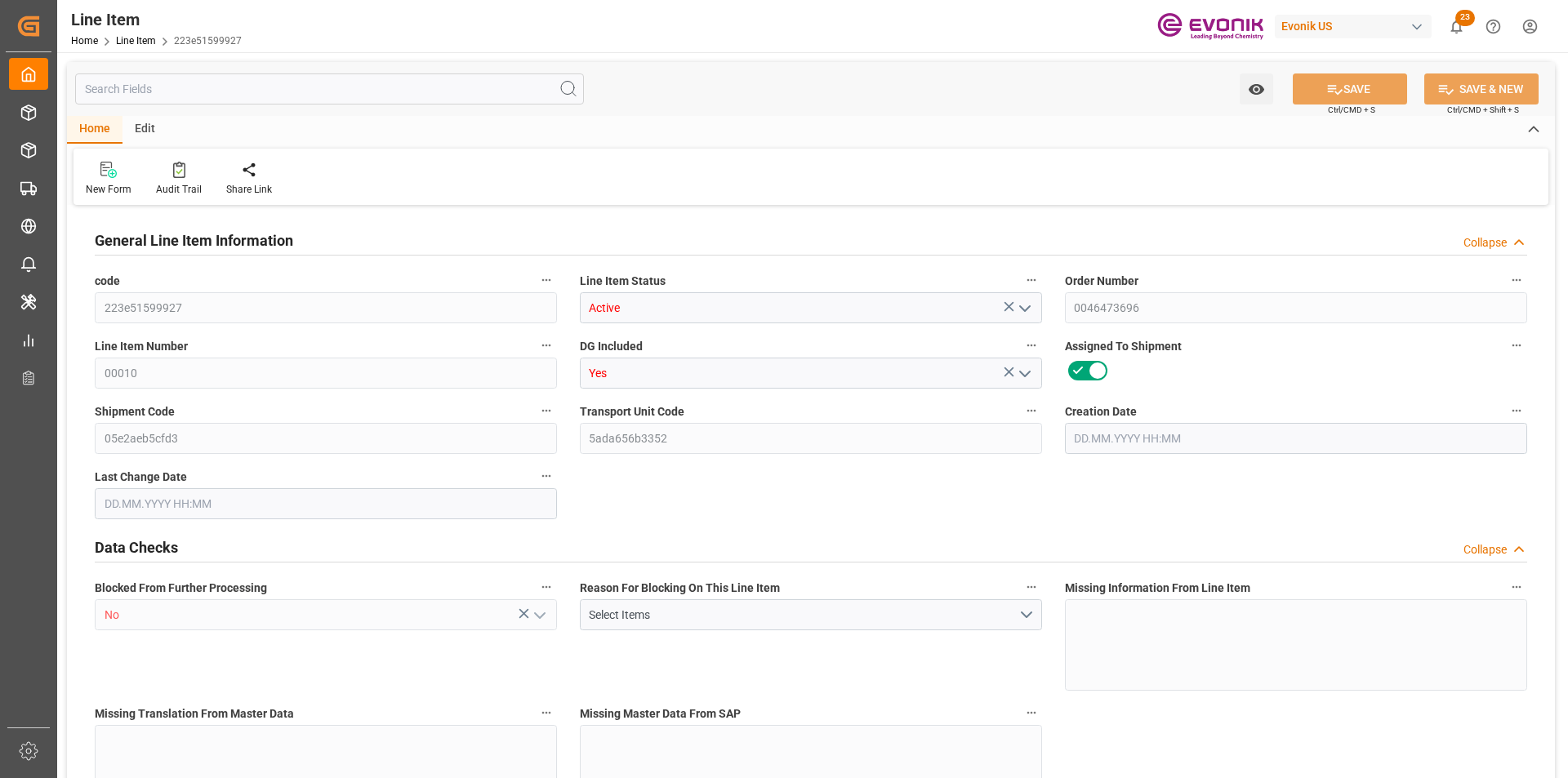
type input "M3"
type input "1"
type input "867.2"
type input "800"
type input "1.1464"
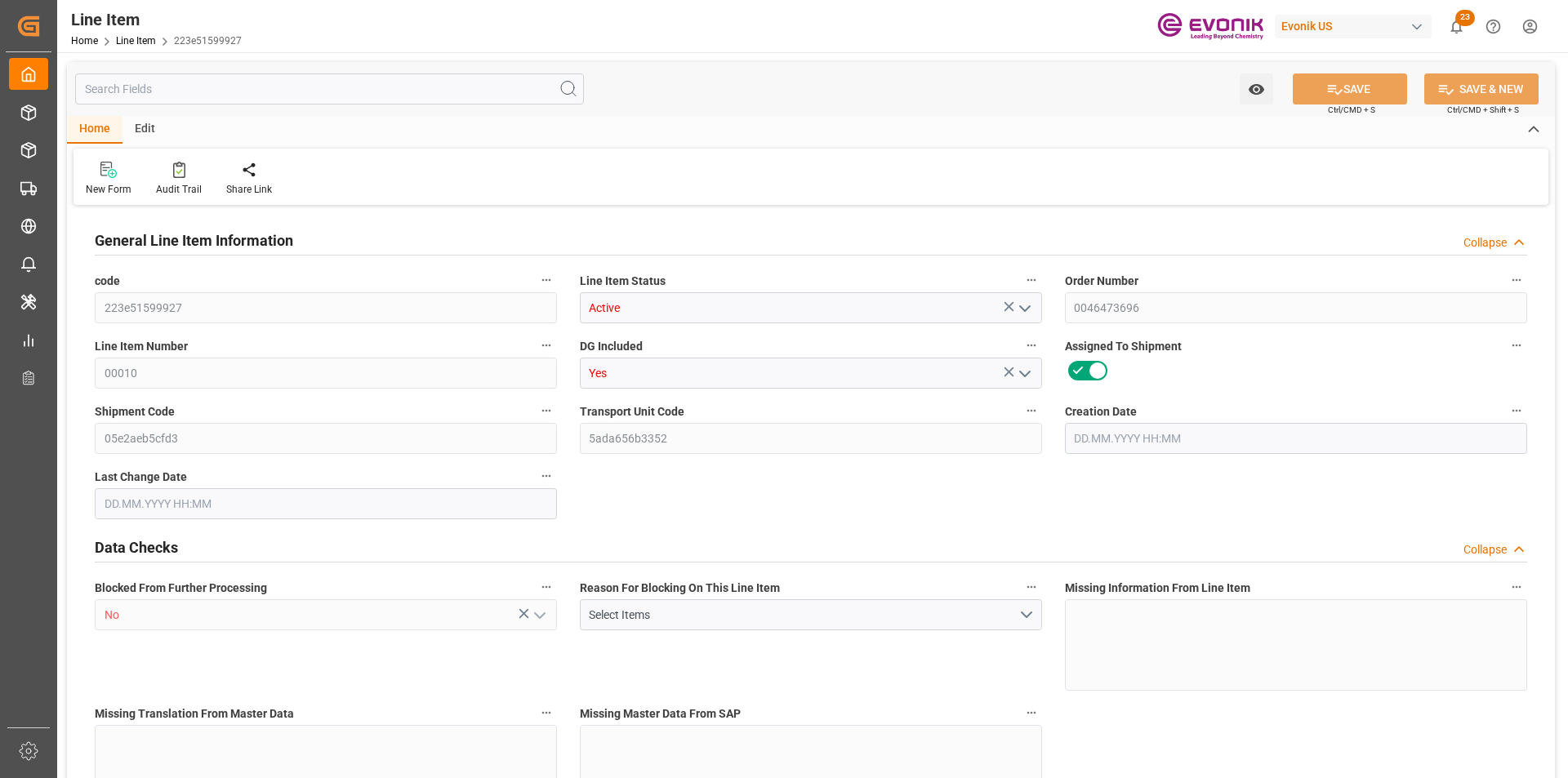
type input "4"
type input "4600"
type input "4"
type input "800"
type input "867.2"
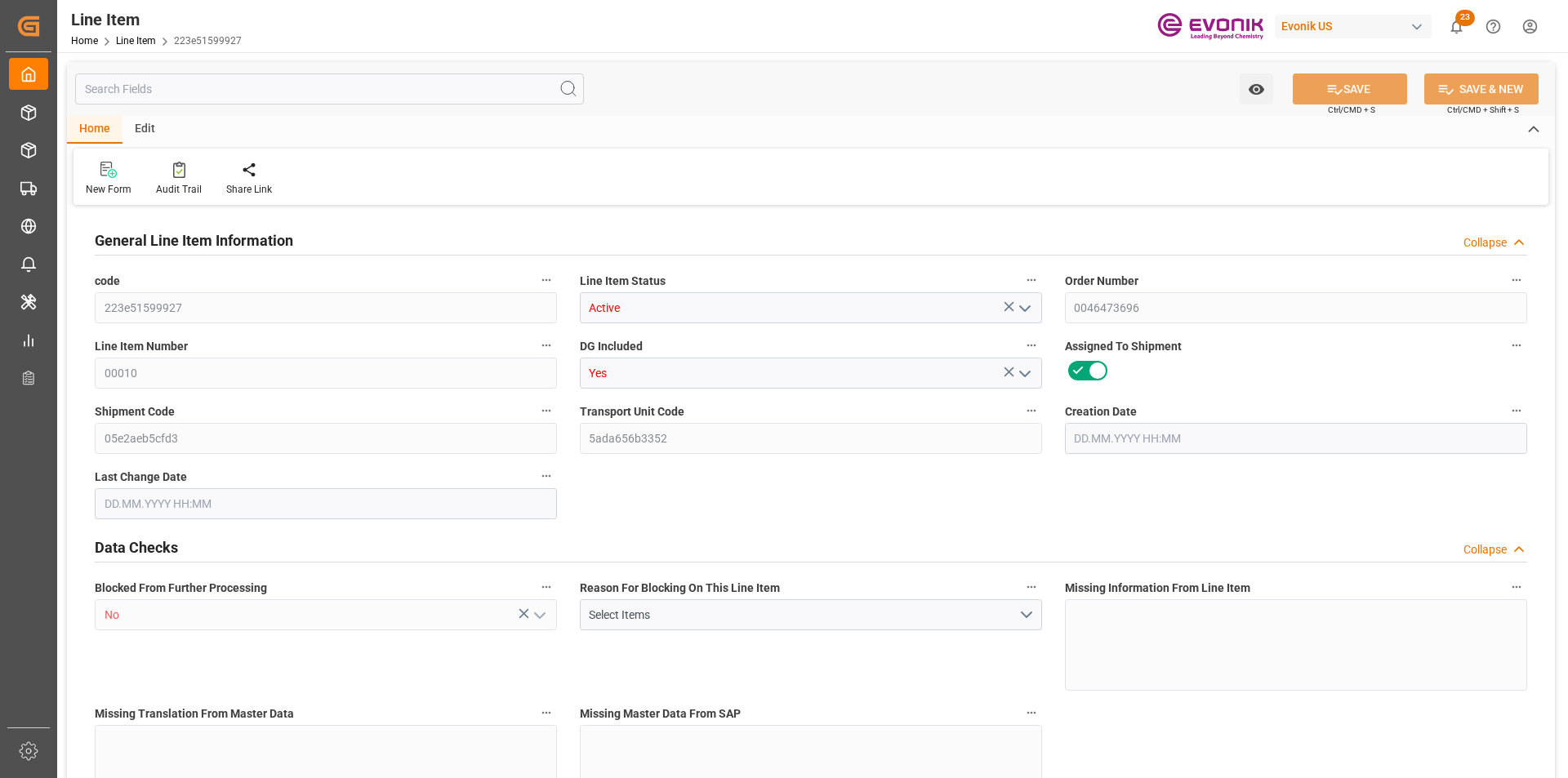
type input "867.2"
type input "887.2"
type input "800"
type input "1.1464"
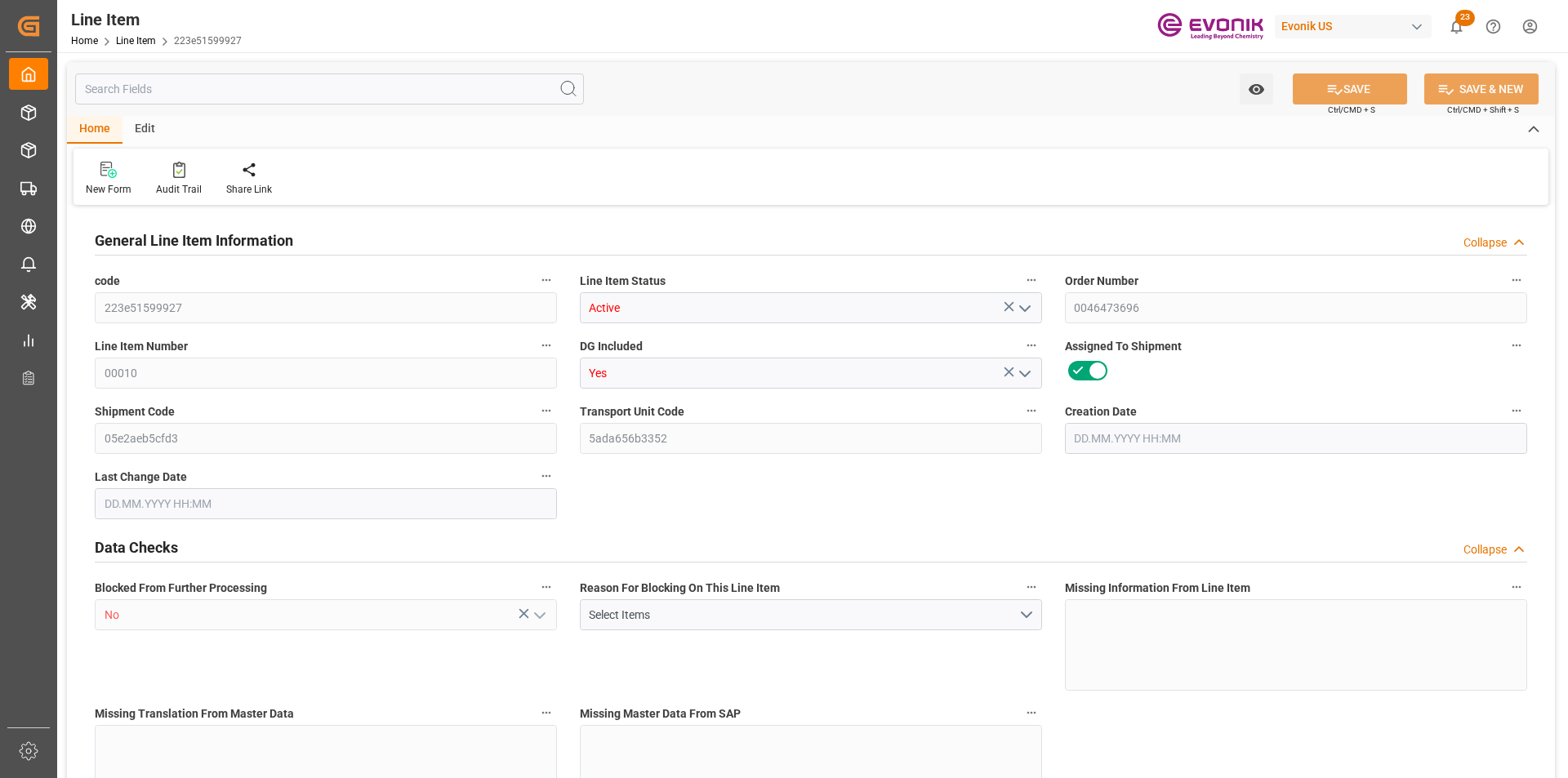
type input "1146.4"
type input "0"
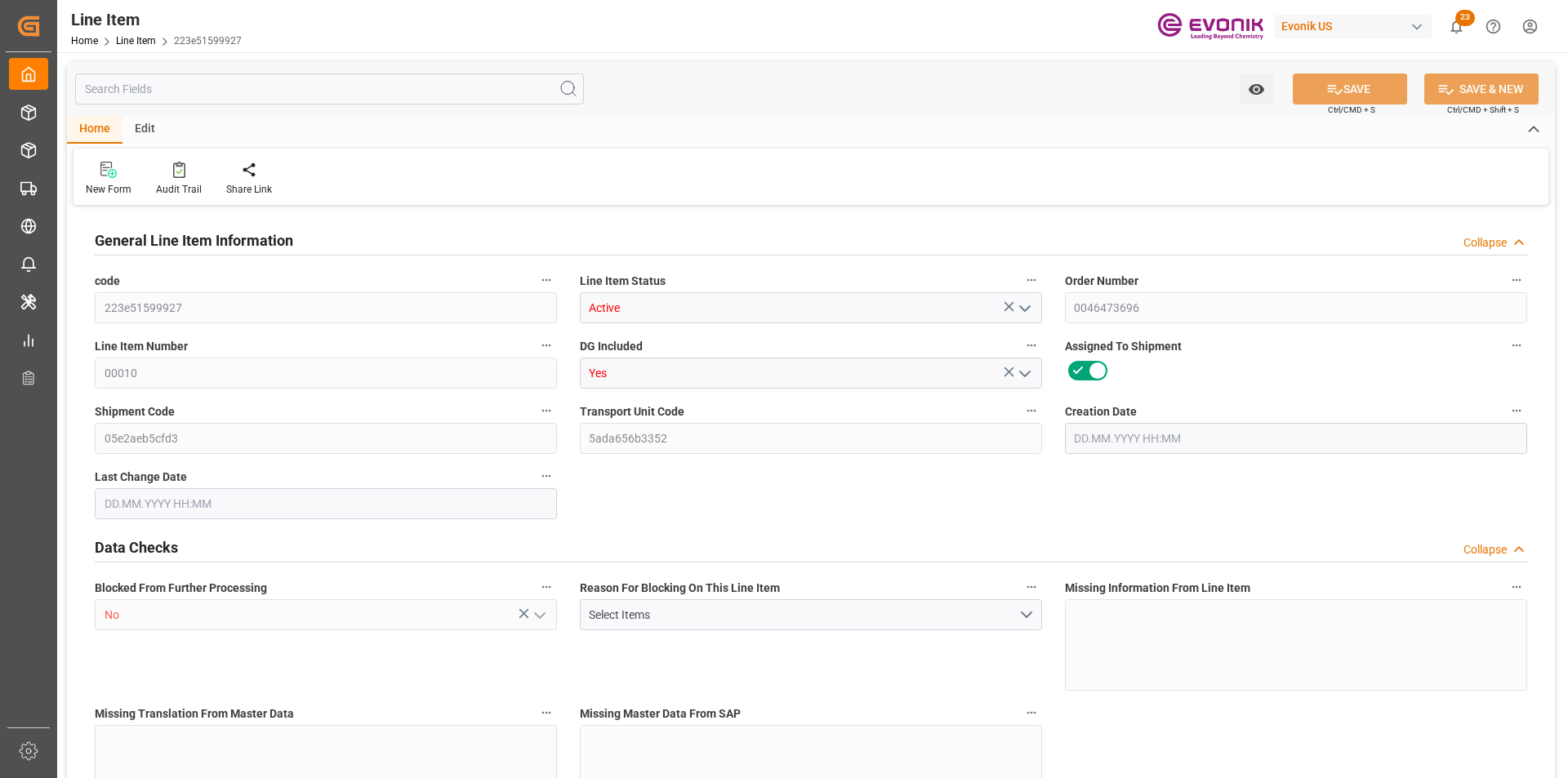
type input "17.09.2025 14:17"
type input "[DATE] 17:56"
type input "30.11.2025"
type input "01.10.2025"
type input "08.10.2025"
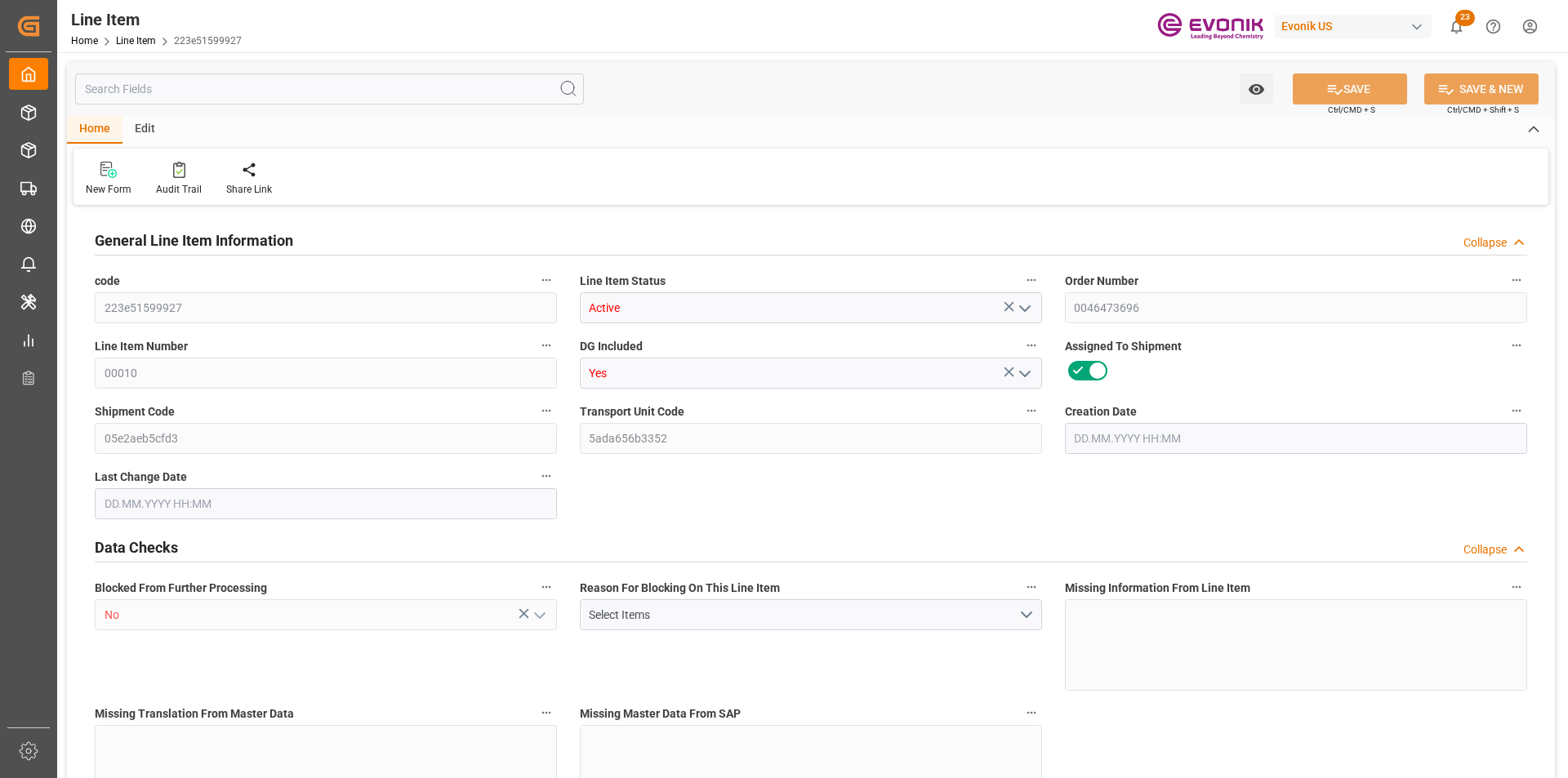
type input "23.09.2025"
type input "1"
type input "867.2"
type input "800"
type input "1.1464"
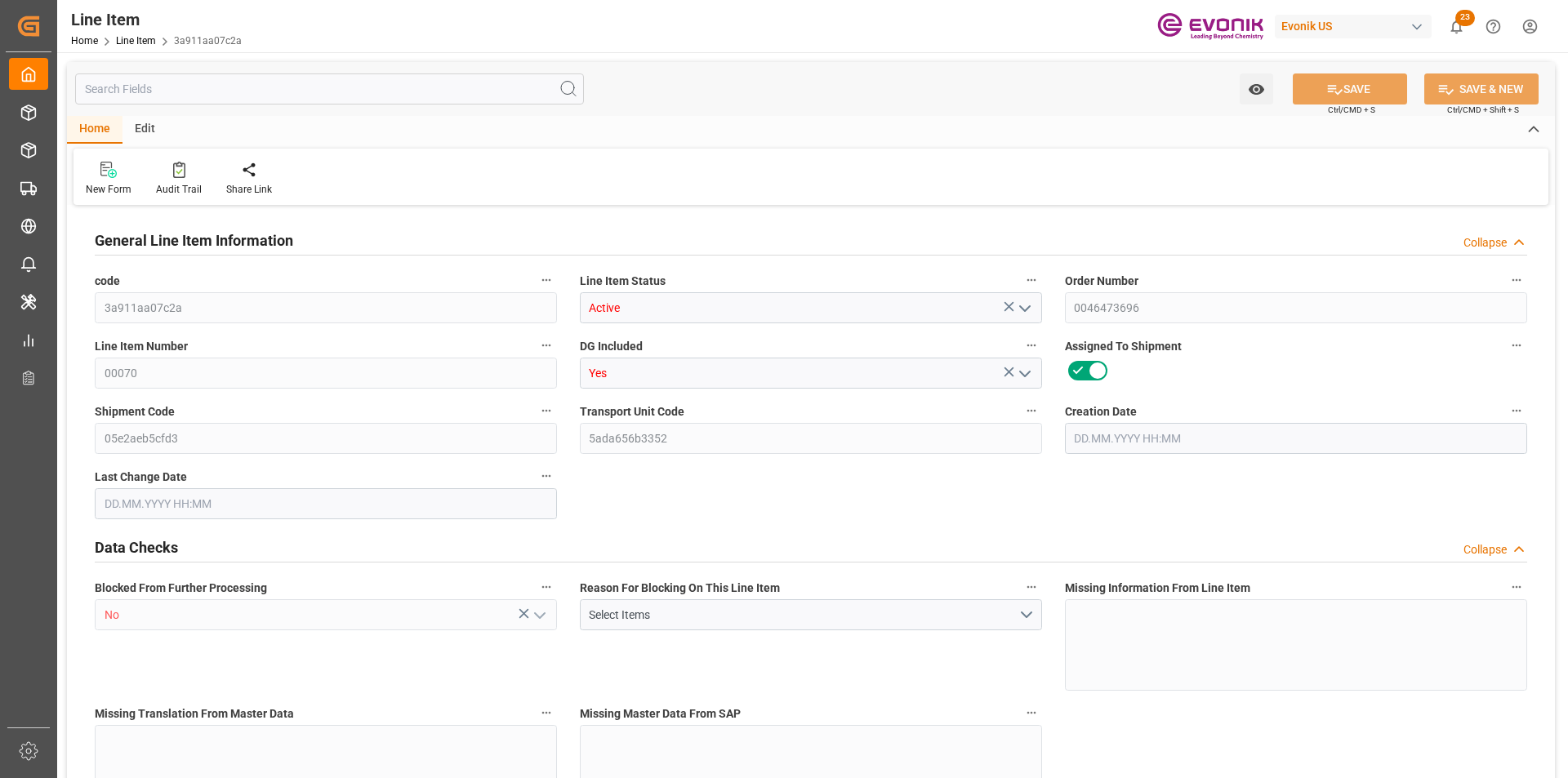
type input "4"
type input "4600"
type input "4"
type input "800"
type input "867.2"
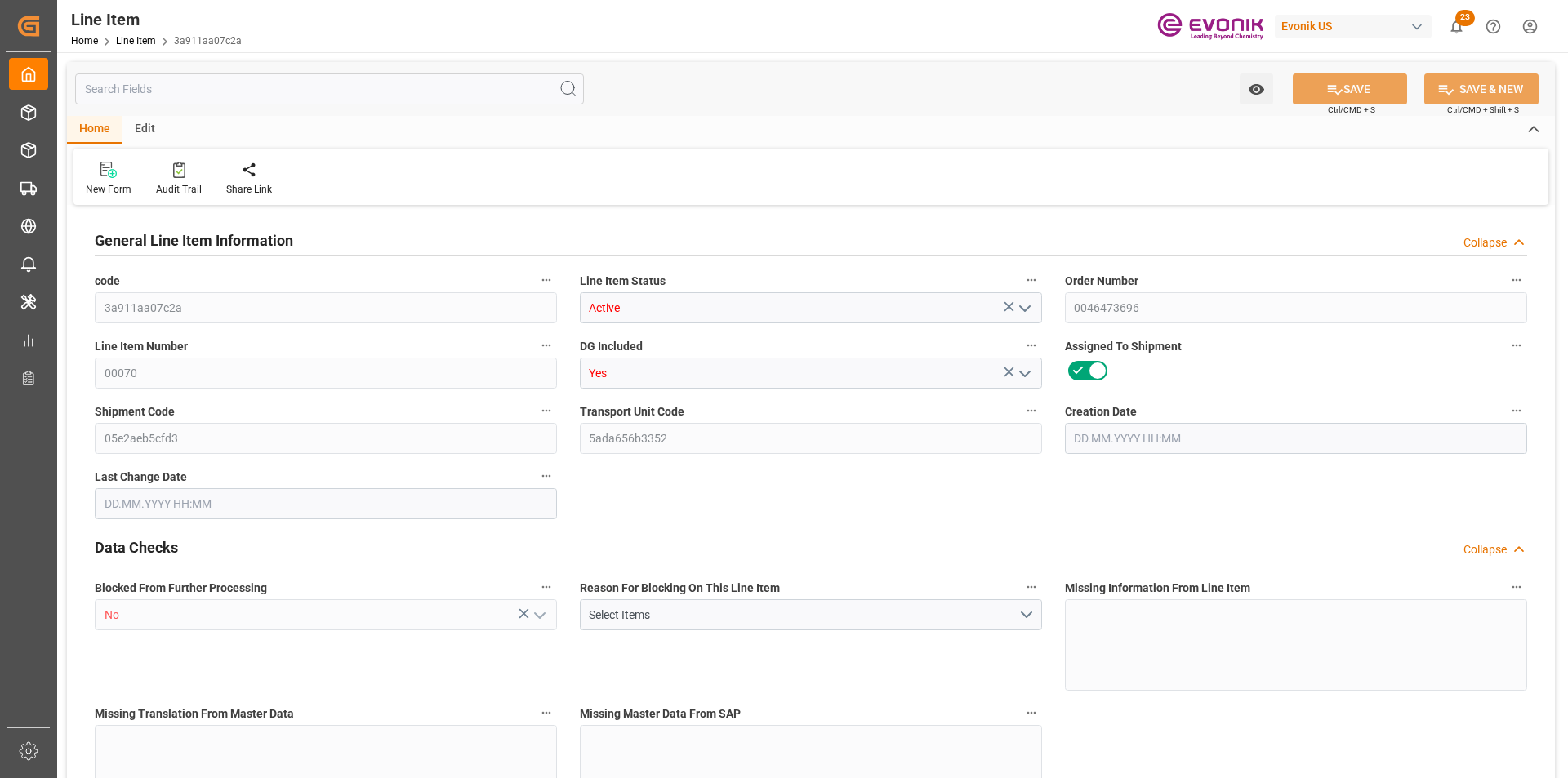
type input "867.2"
type input "887.2"
type input "800"
type input "1.1464"
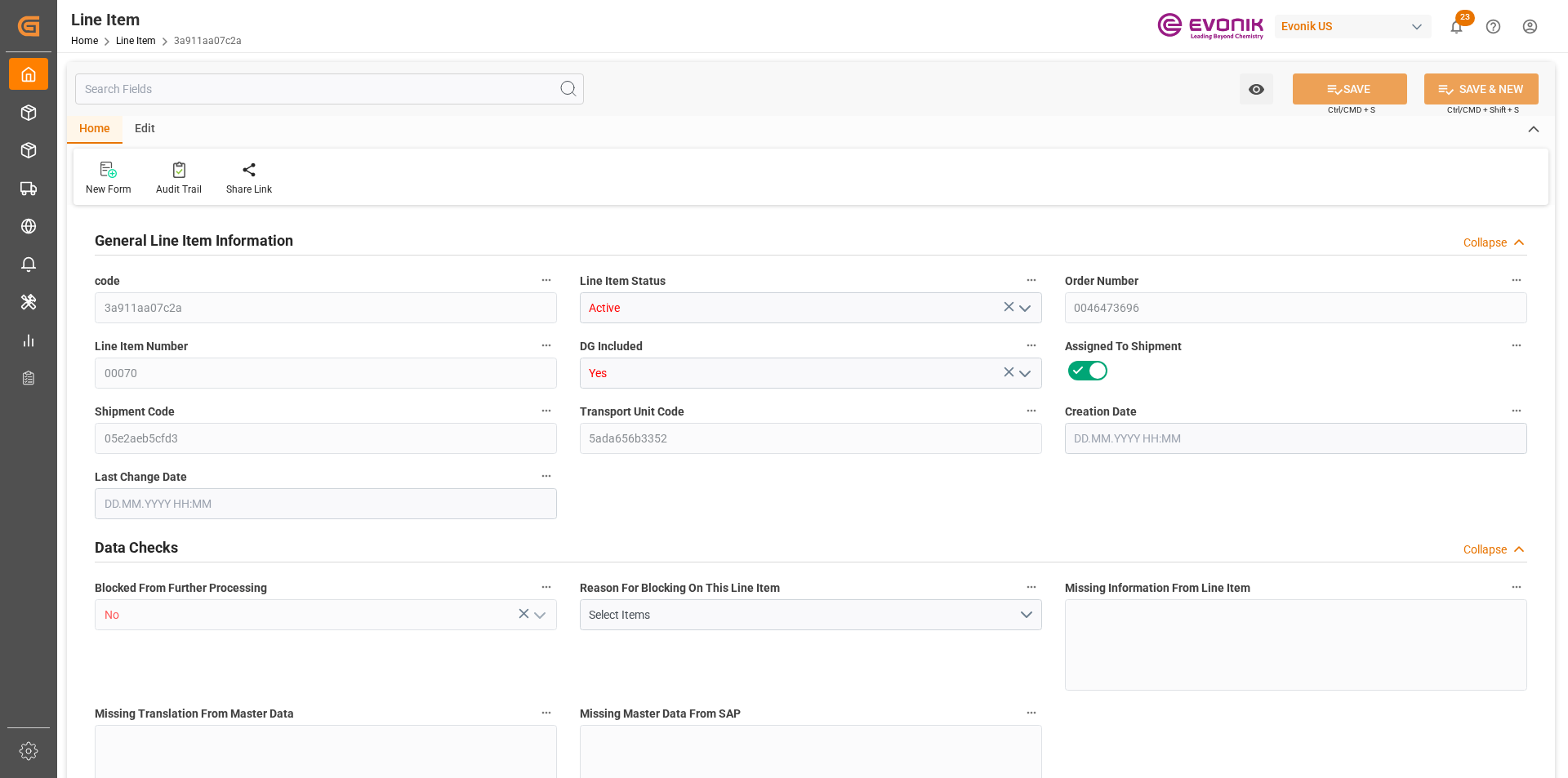
type input "1146.4"
type input "0"
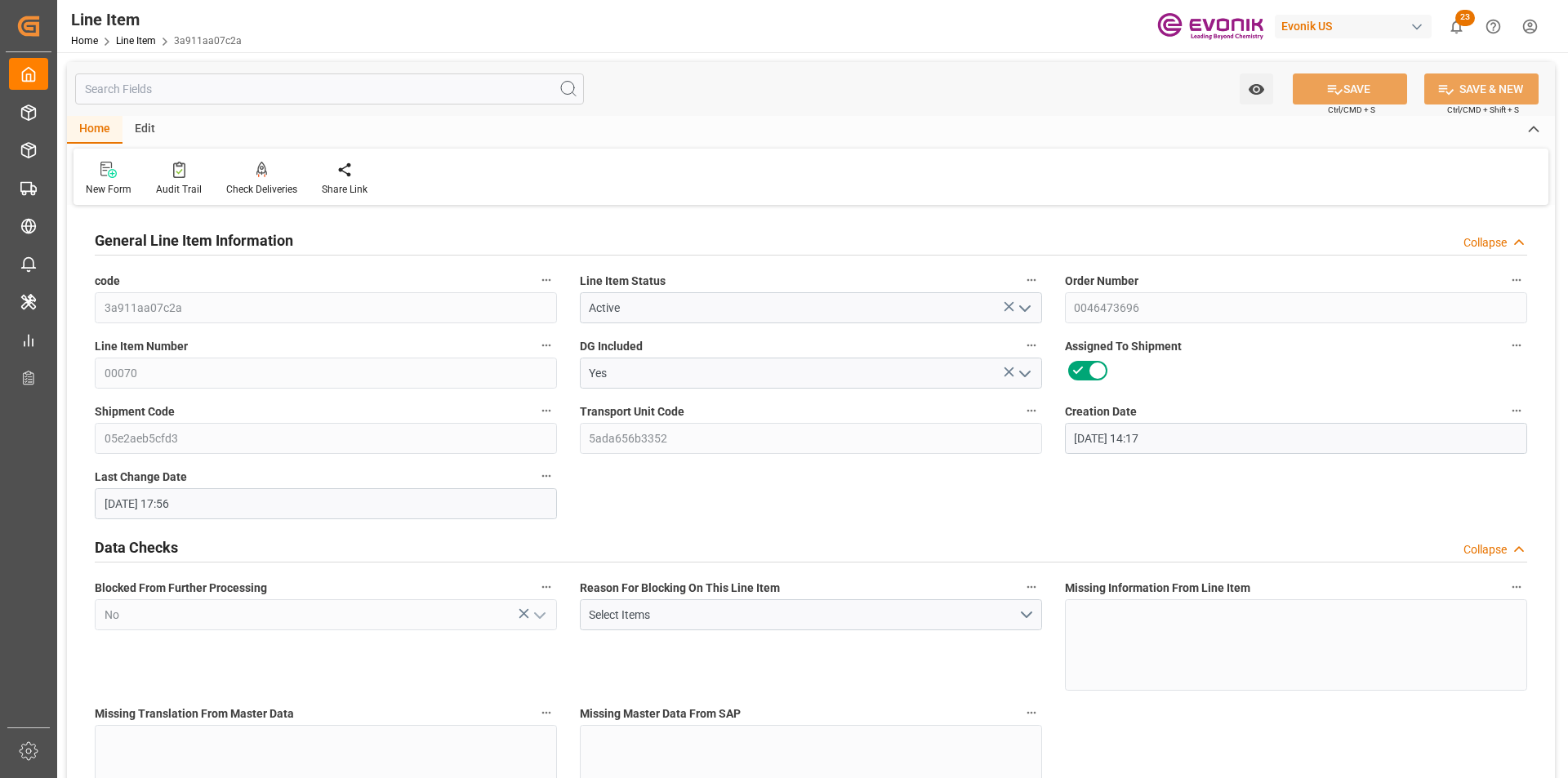
type input "17.09.2025 14:17"
type input "[DATE] 17:56"
type input "30.11.2025"
type input "01.10.2025"
type input "08.10.2025"
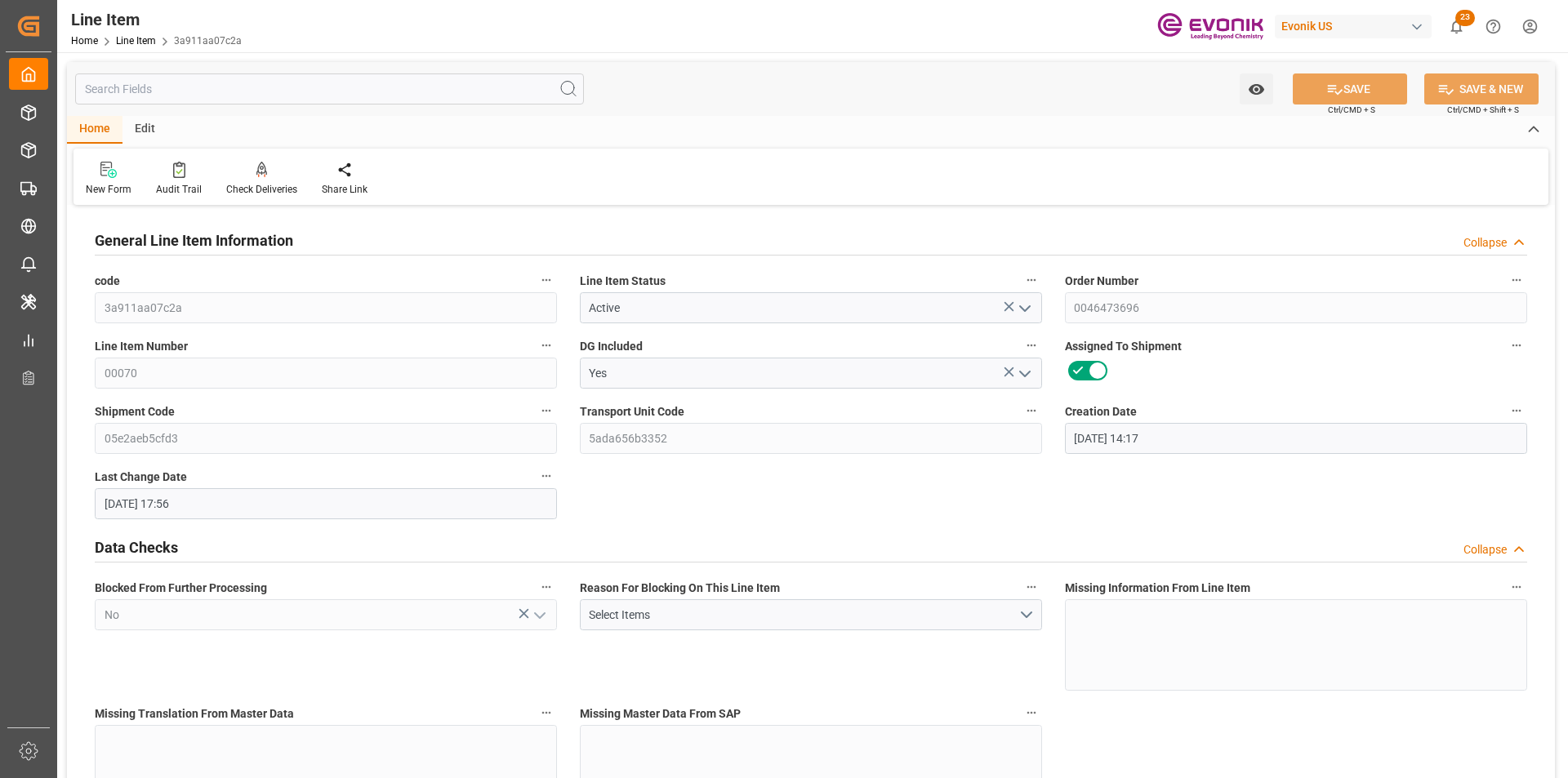
type input "23.09.2025"
type input "1"
type input "867.2"
type input "800"
type input "1.1464"
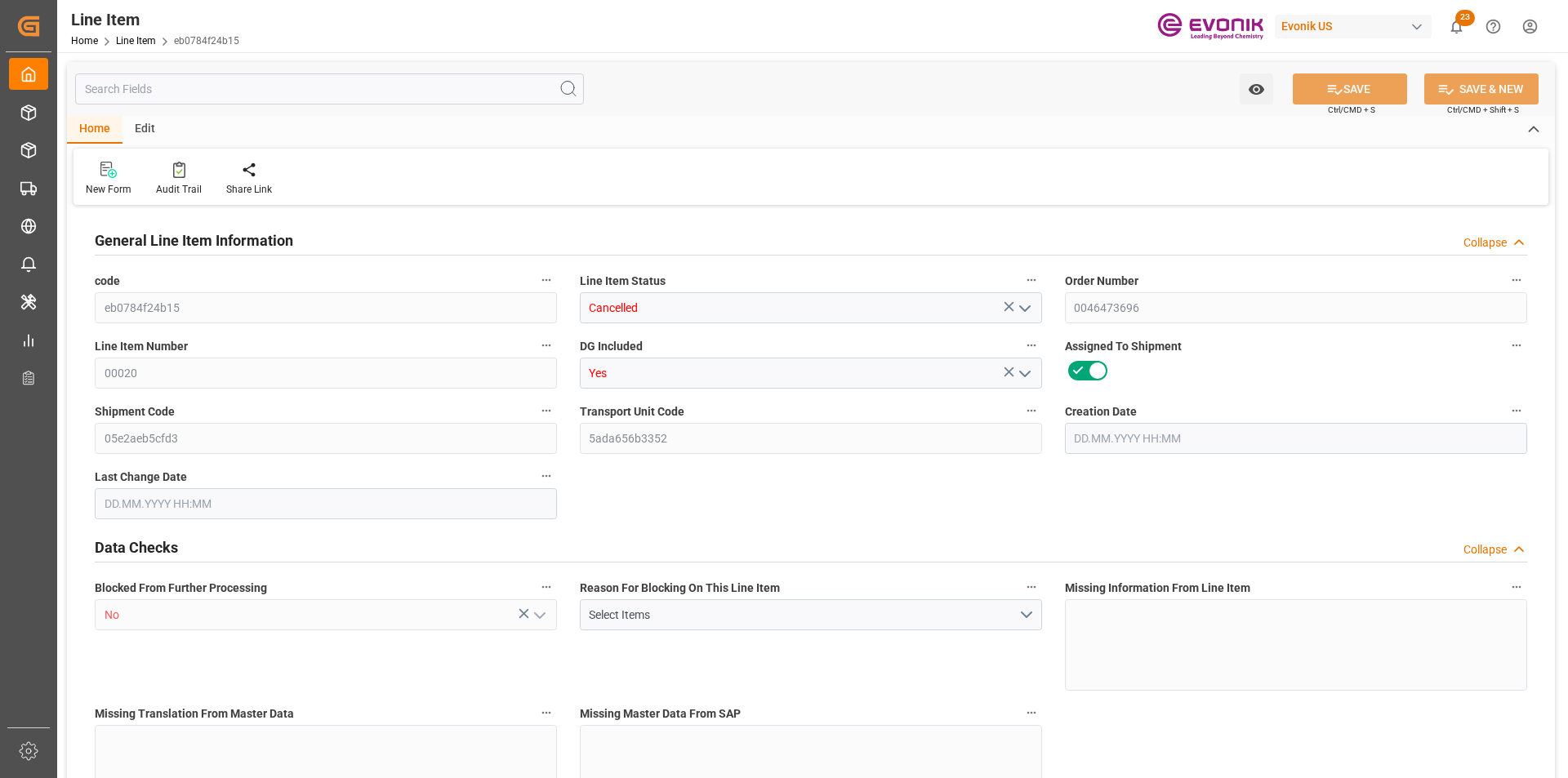
type input "4"
type input "3216"
type input "4"
type input "800"
type input "867.2"
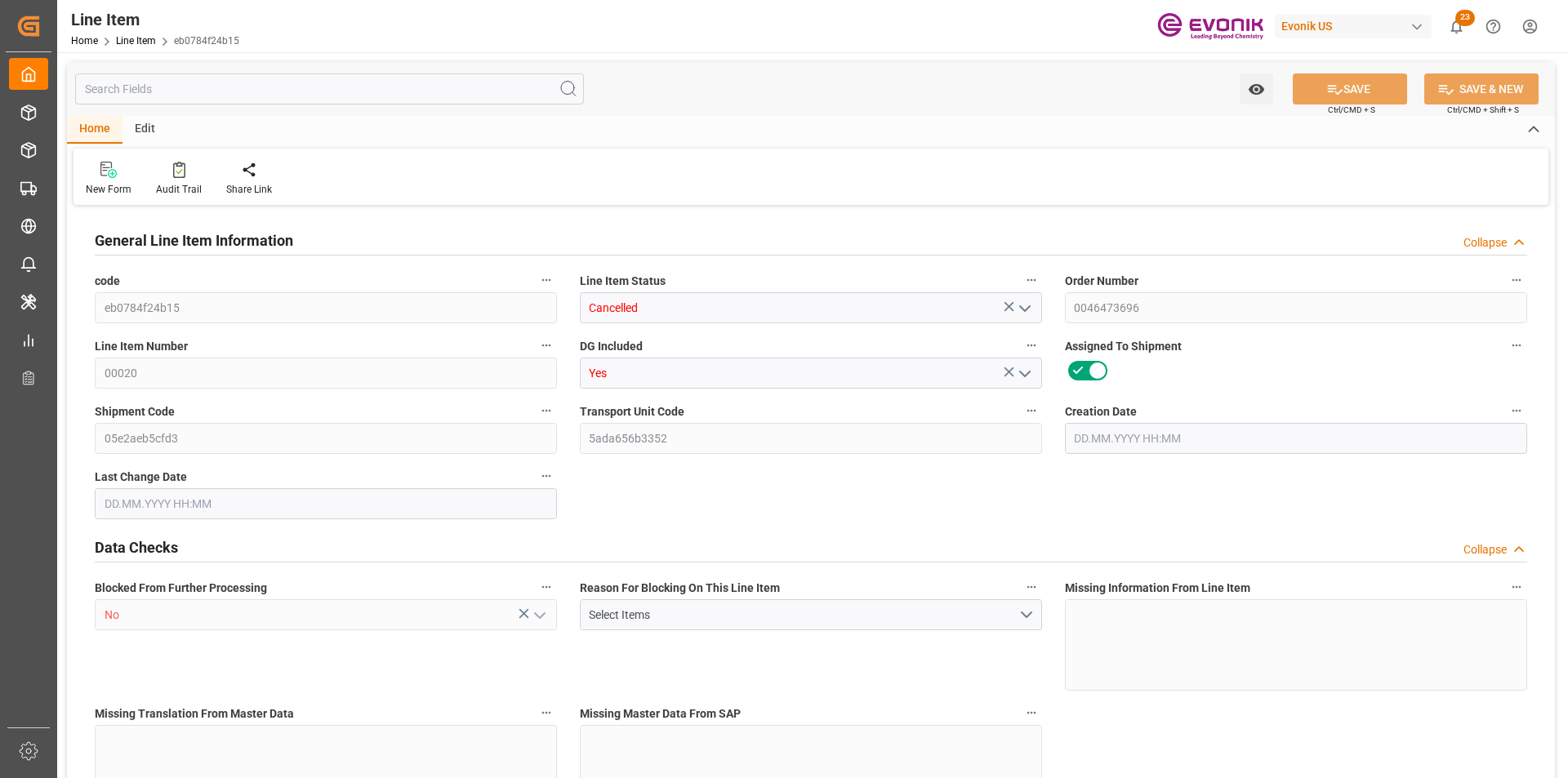
type input "867.2"
type input "887.2"
type input "800"
type input "1.1464"
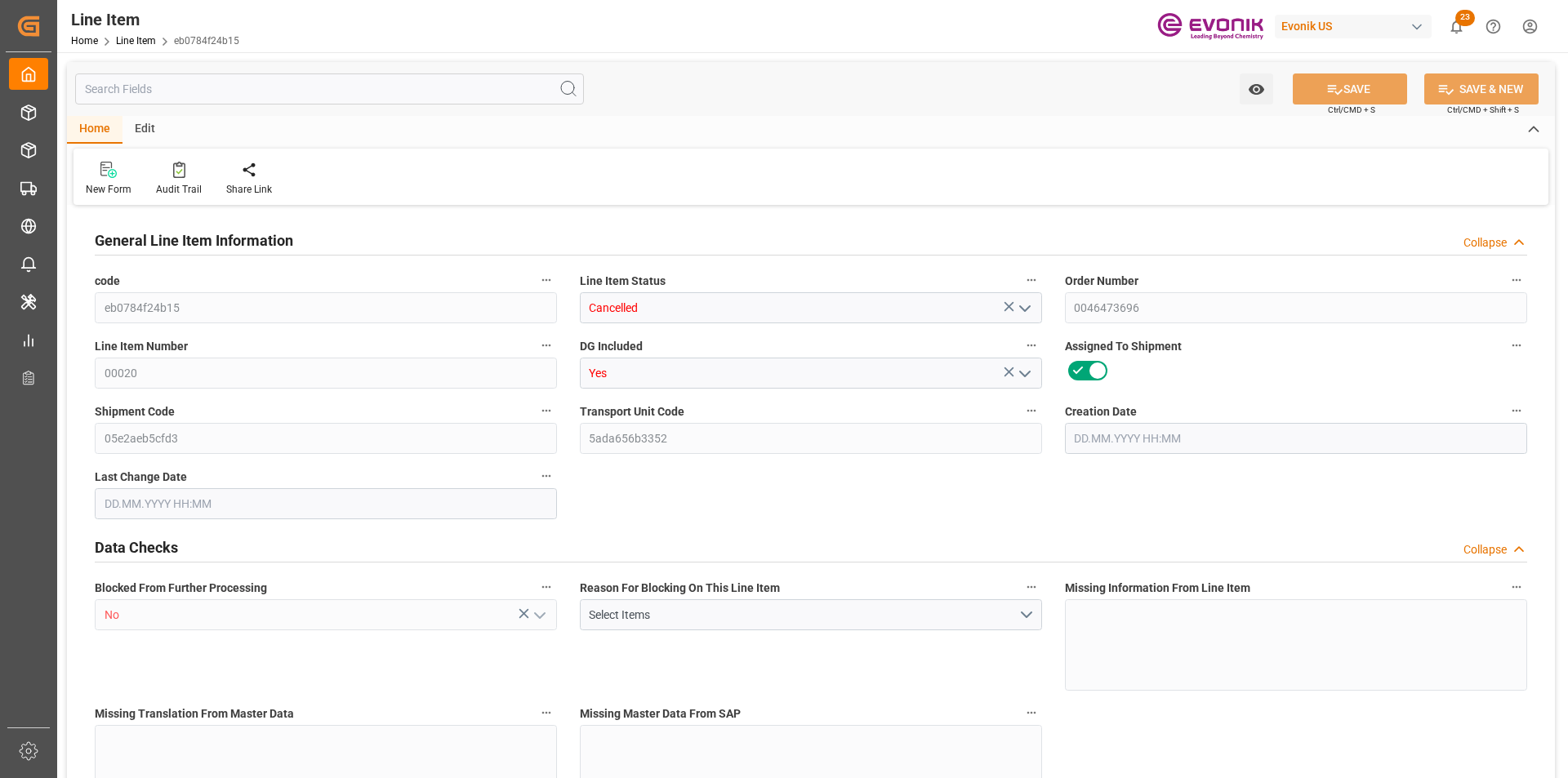
type input "1146.4"
type input "0"
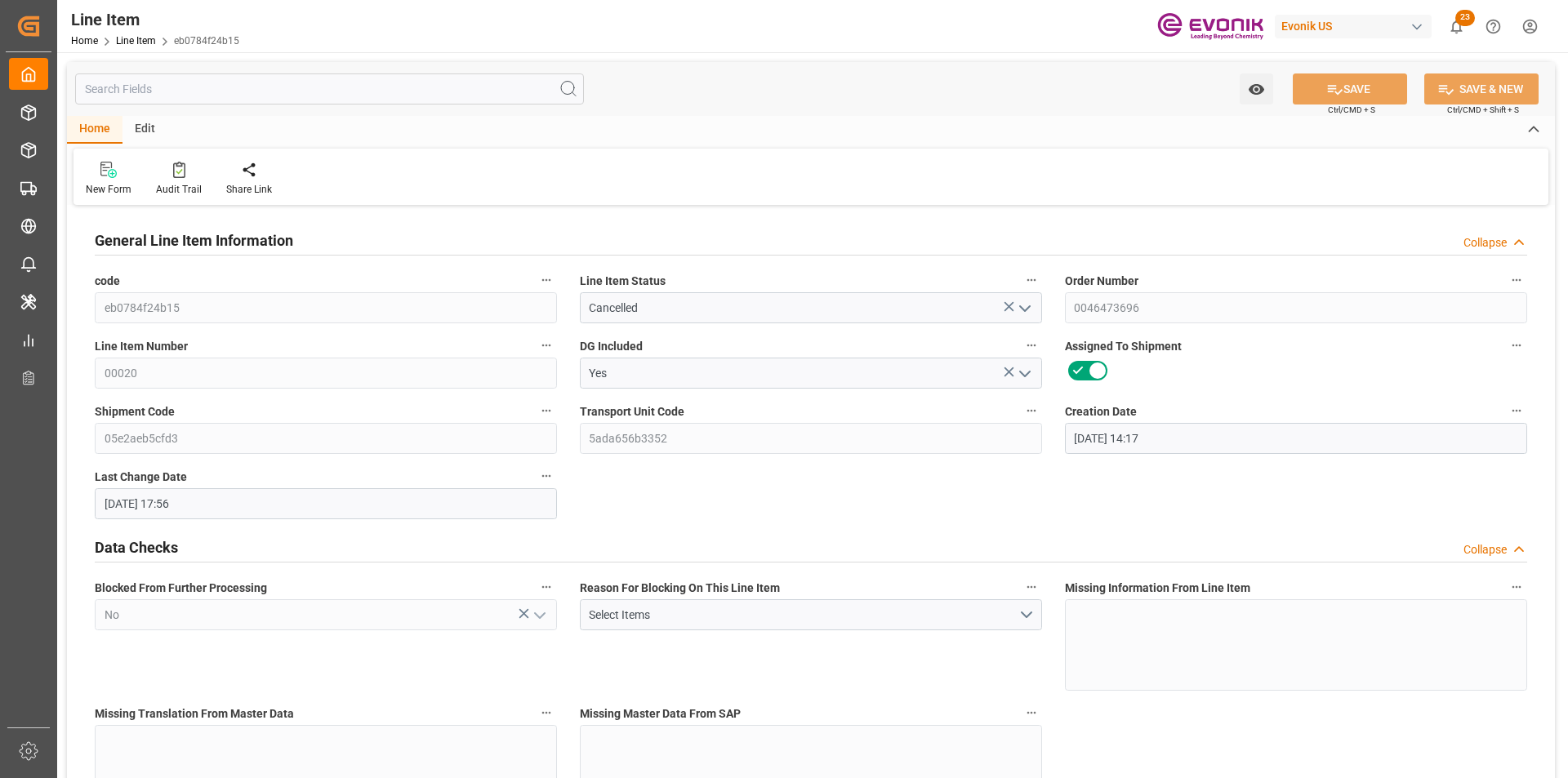
type input "17.09.2025 14:17"
type input "[DATE] 17:56"
type input "30.11.2025"
type input "01.10.2025"
type input "08.10.2025"
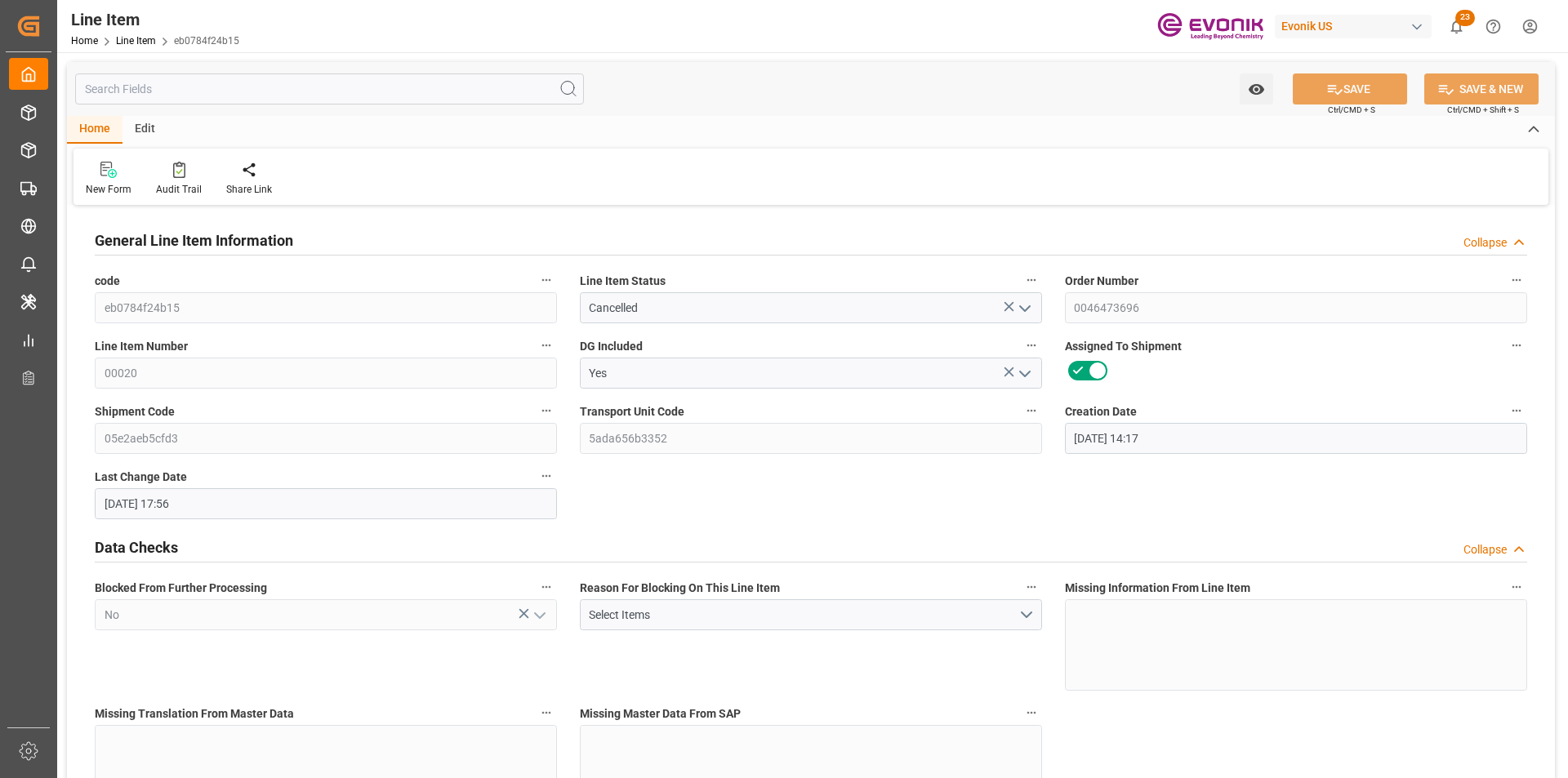
type input "23.09.2025"
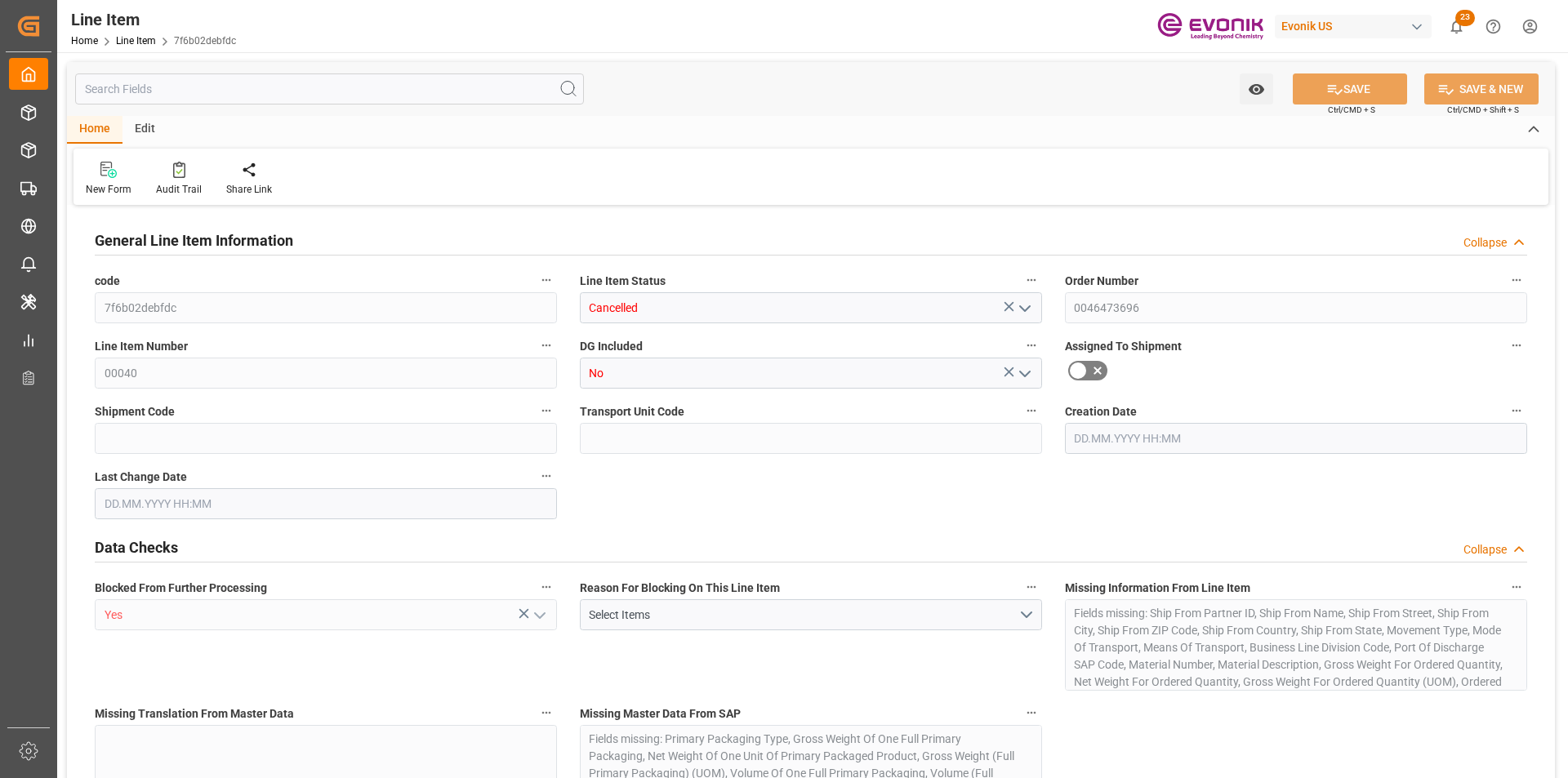
type input "0"
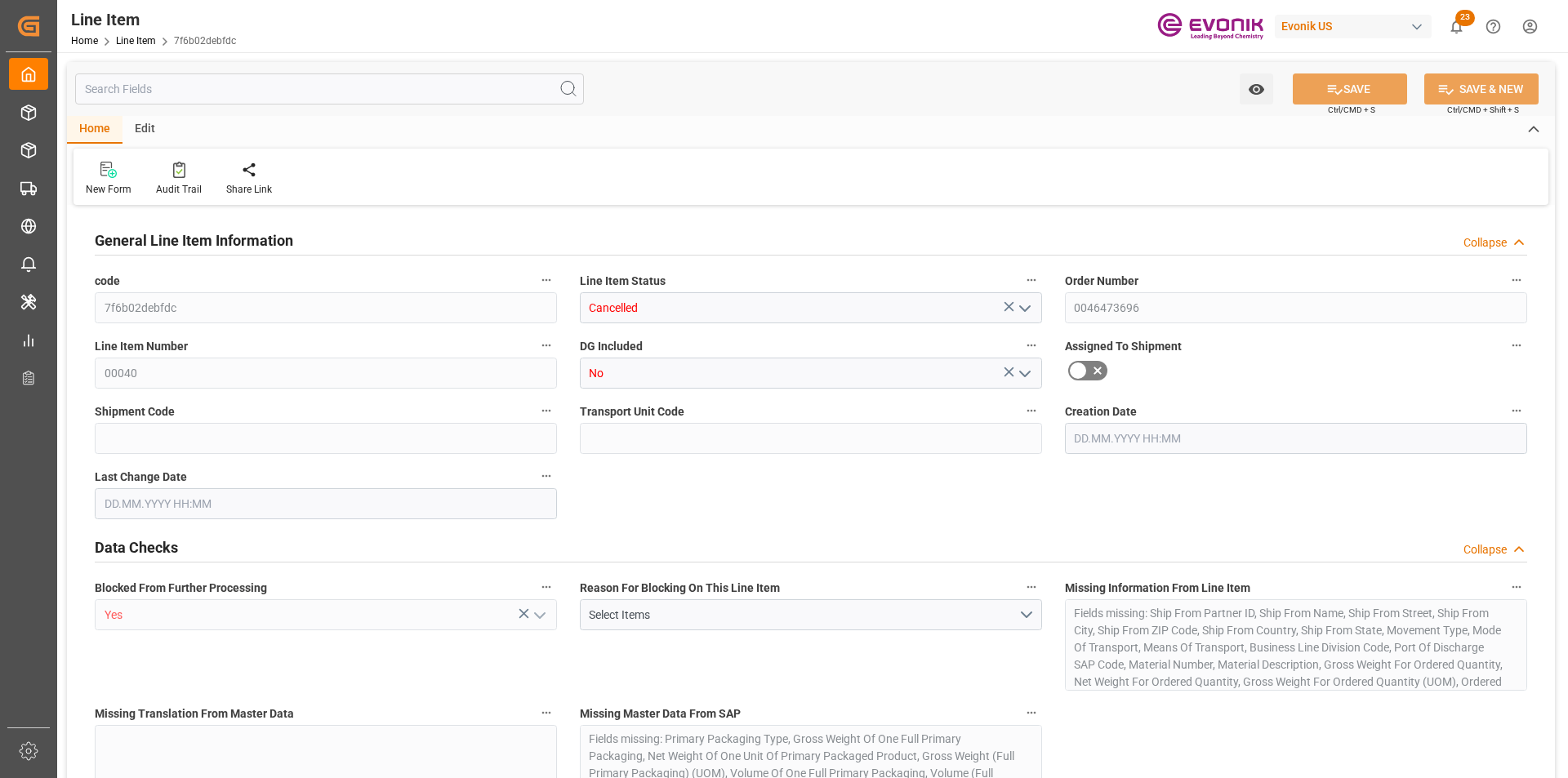
type input "0"
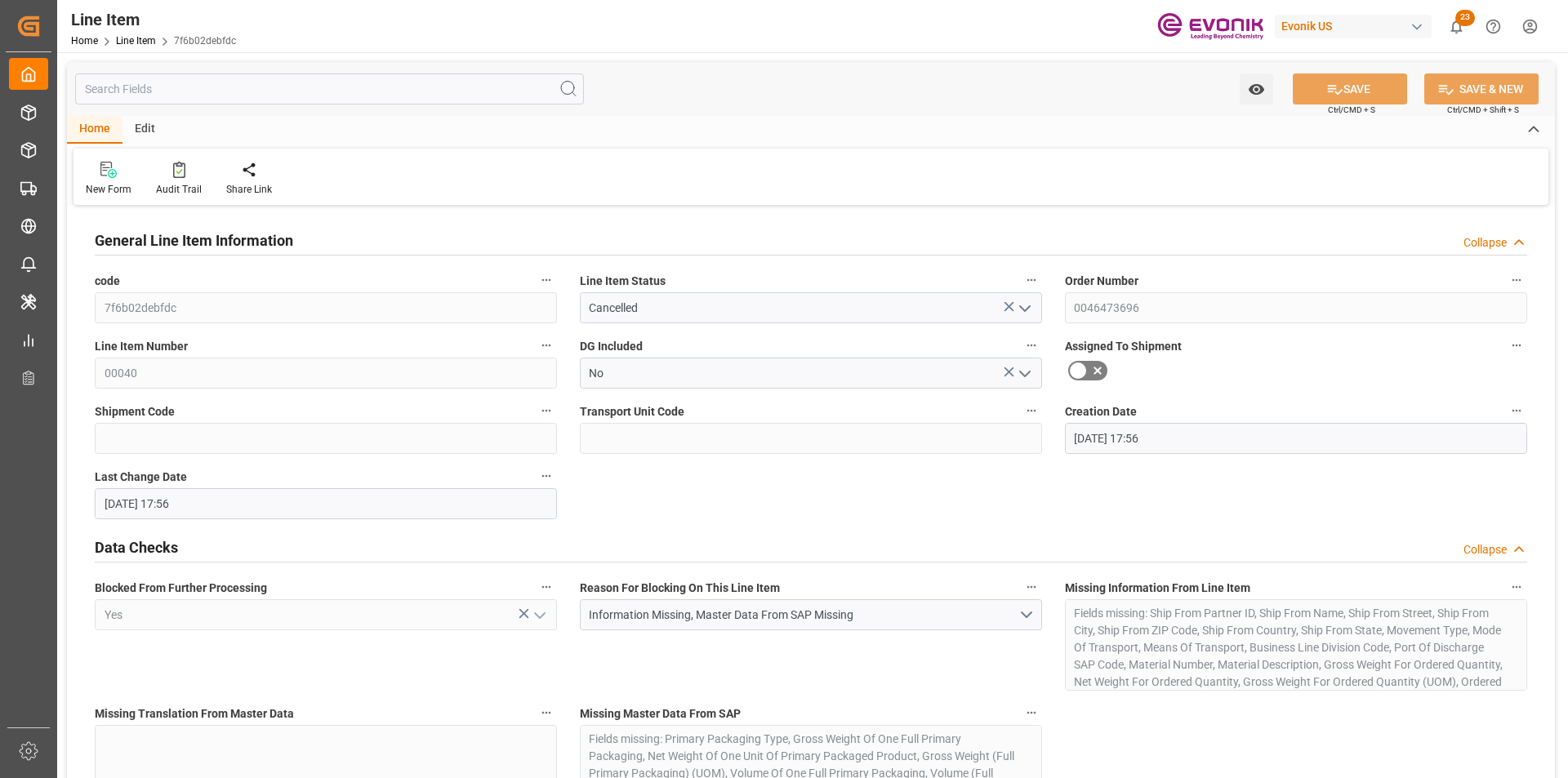
type input "[DATE] 17:56"
type input "[DATE]"
